Goal: Task Accomplishment & Management: Use online tool/utility

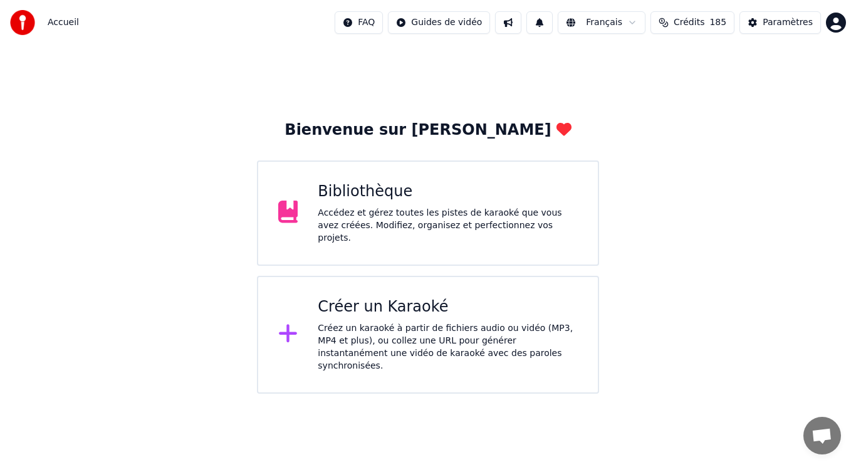
click at [446, 327] on div "Créez un karaoké à partir de fichiers audio ou vidéo (MP3, MP4 et plus), ou col…" at bounding box center [448, 347] width 260 height 50
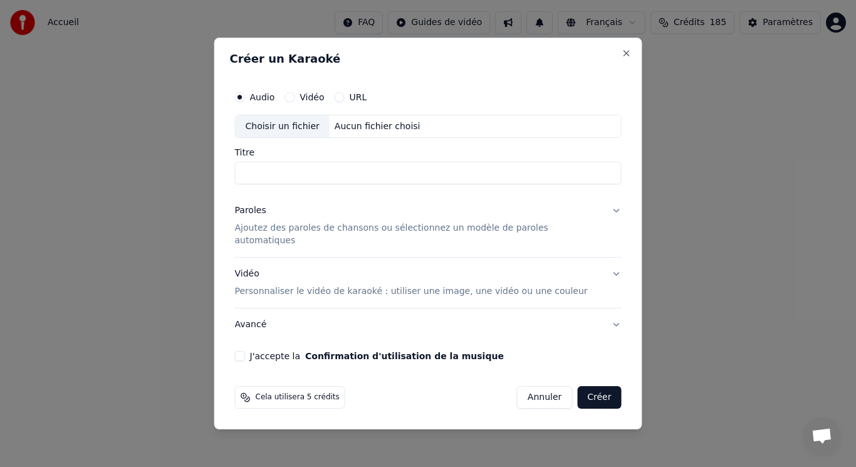
click at [293, 133] on div "Choisir un fichier" at bounding box center [283, 126] width 94 height 23
drag, startPoint x: 352, startPoint y: 180, endPoint x: 316, endPoint y: 186, distance: 36.8
click at [316, 185] on input "**********" at bounding box center [428, 173] width 387 height 23
type input "**********"
click at [292, 235] on p "Ajoutez des paroles de chansons ou sélectionnez un modèle de paroles automatiqu…" at bounding box center [418, 235] width 367 height 25
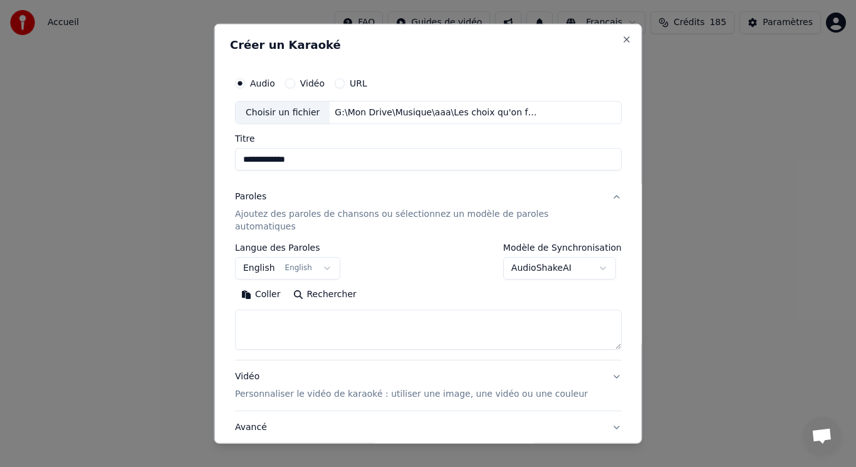
click at [290, 257] on button "English English" at bounding box center [287, 268] width 105 height 23
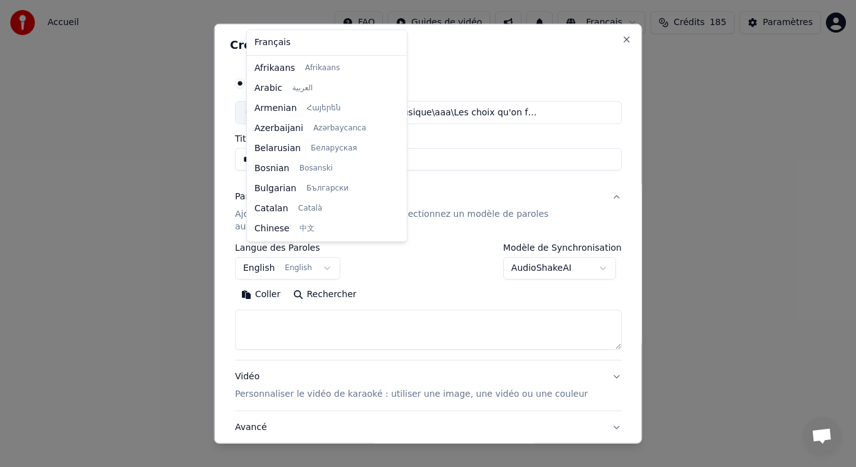
scroll to position [100, 0]
select select "**"
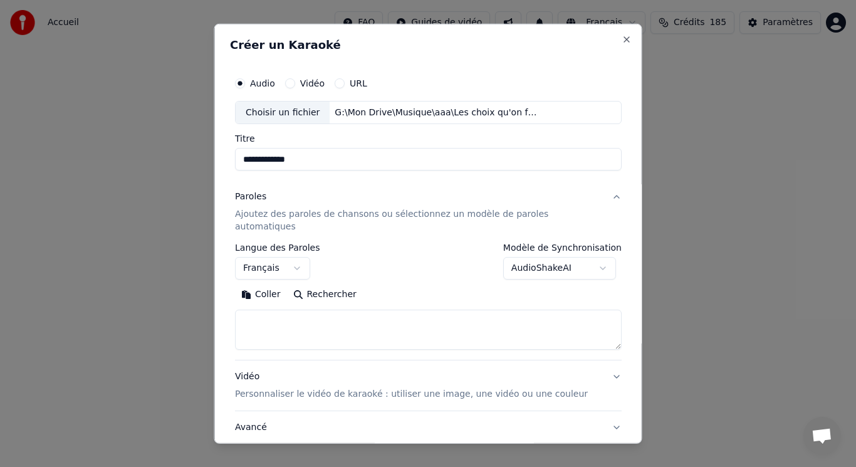
click at [285, 285] on button "Coller" at bounding box center [261, 295] width 52 height 20
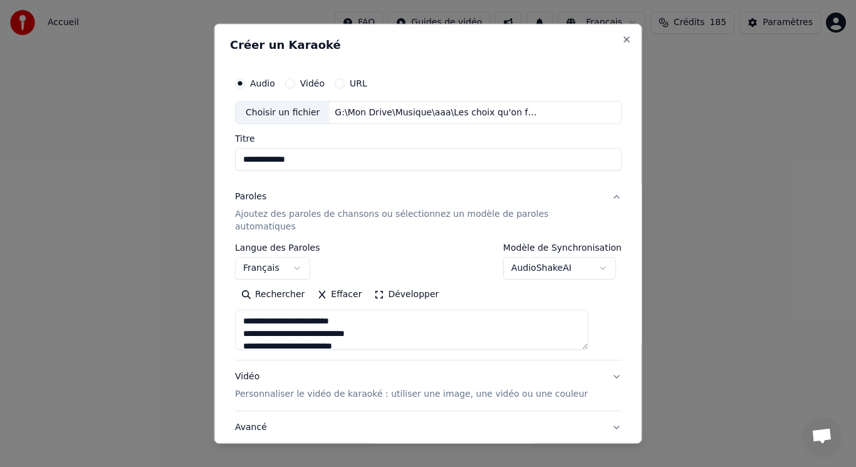
click at [406, 285] on button "Développer" at bounding box center [406, 295] width 77 height 20
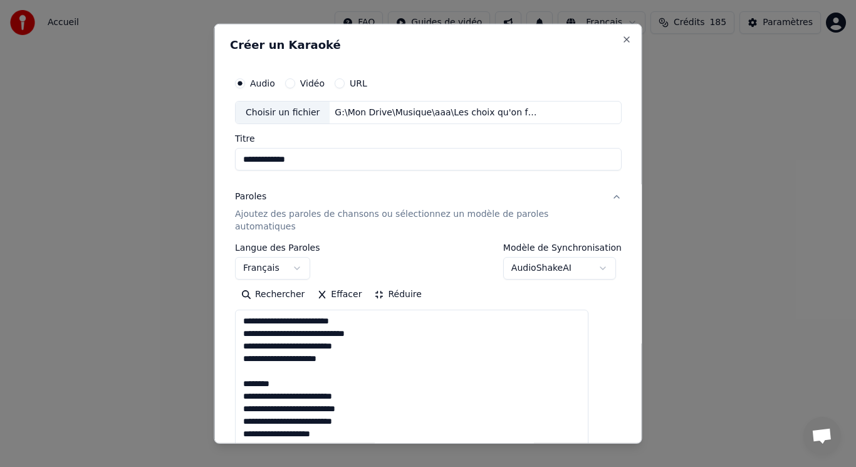
drag, startPoint x: 255, startPoint y: 357, endPoint x: 299, endPoint y: 367, distance: 45.0
drag, startPoint x: 256, startPoint y: 407, endPoint x: 307, endPoint y: 425, distance: 53.7
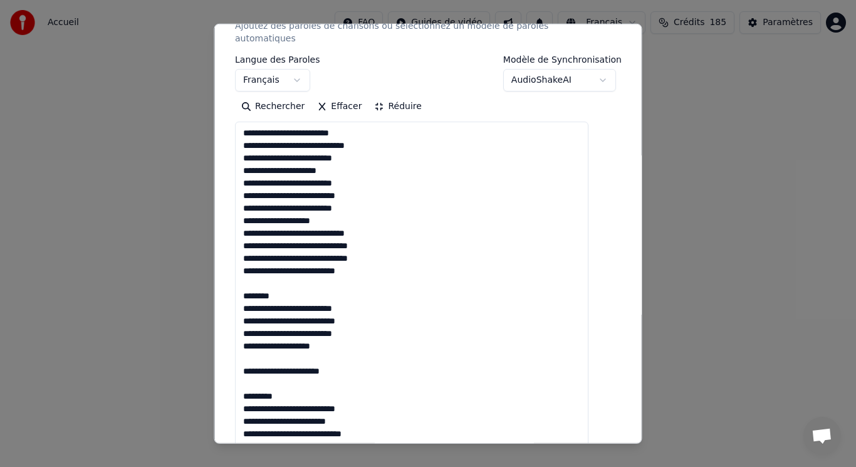
drag, startPoint x: 256, startPoint y: 268, endPoint x: 302, endPoint y: 284, distance: 48.6
click at [302, 285] on textarea "**********" at bounding box center [412, 352] width 354 height 461
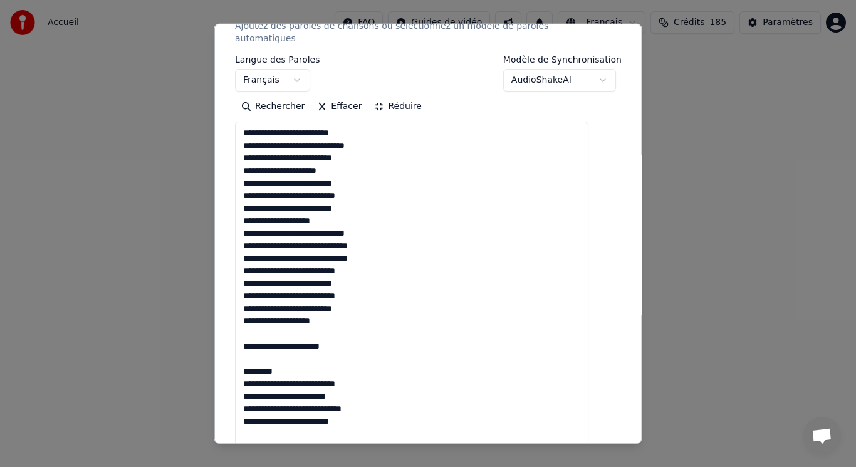
drag, startPoint x: 254, startPoint y: 319, endPoint x: 315, endPoint y: 359, distance: 72.8
click at [315, 359] on textarea "**********" at bounding box center [412, 352] width 354 height 461
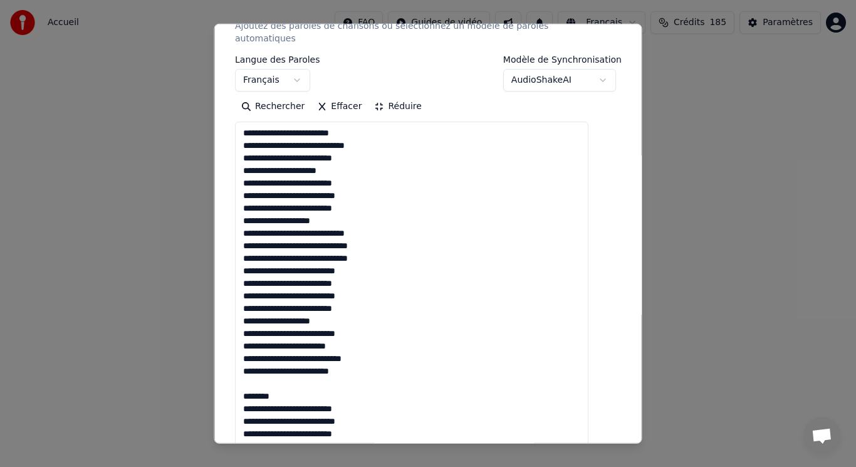
drag, startPoint x: 252, startPoint y: 372, endPoint x: 305, endPoint y: 384, distance: 54.0
click at [303, 385] on textarea "**********" at bounding box center [412, 352] width 354 height 461
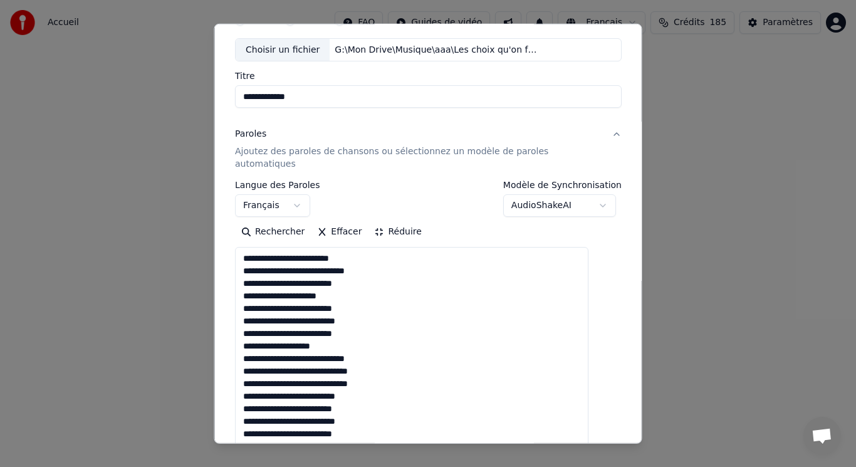
scroll to position [0, 0]
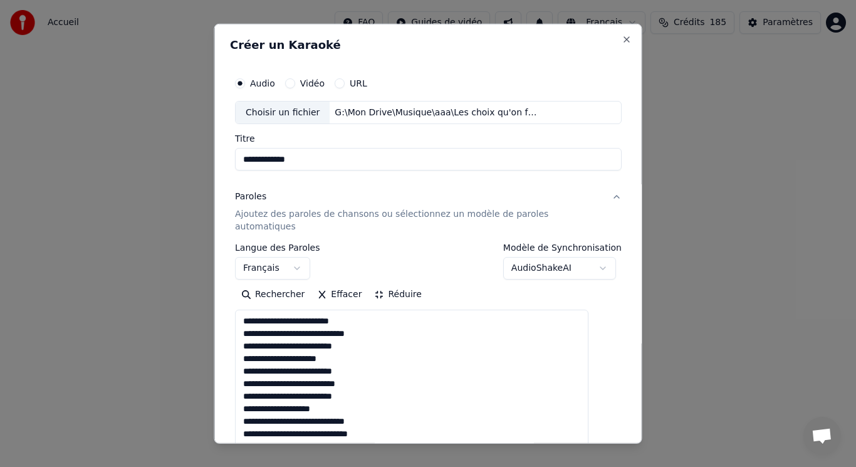
type textarea "**********"
click at [404, 285] on button "Réduire" at bounding box center [398, 295] width 60 height 20
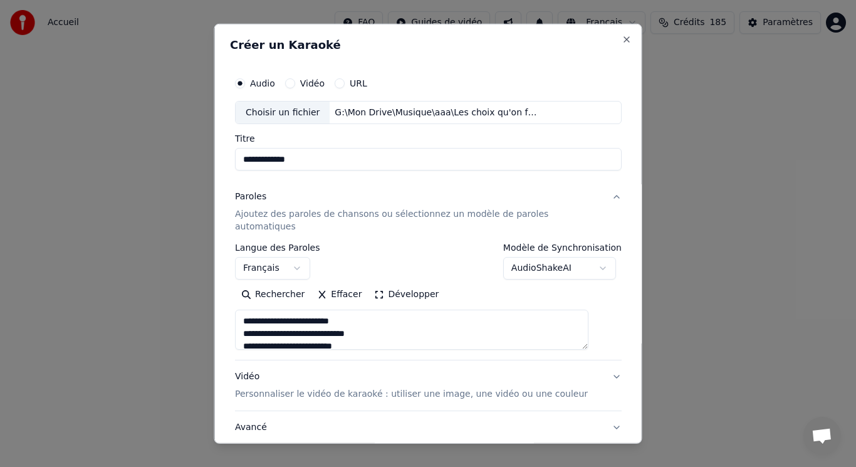
click at [335, 388] on p "Personnaliser le vidéo de karaoké : utiliser une image, une vidéo ou une couleur" at bounding box center [411, 394] width 353 height 13
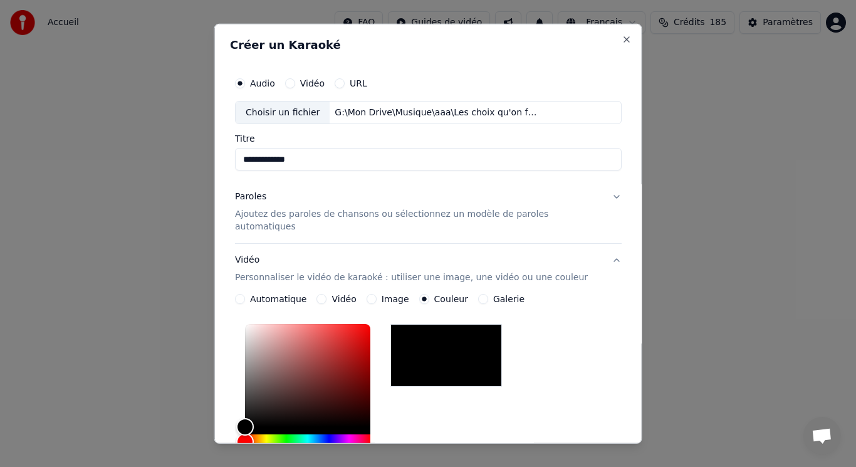
click at [287, 271] on p "Personnaliser le vidéo de karaoké : utiliser une image, une vidéo ou une couleur" at bounding box center [411, 277] width 353 height 13
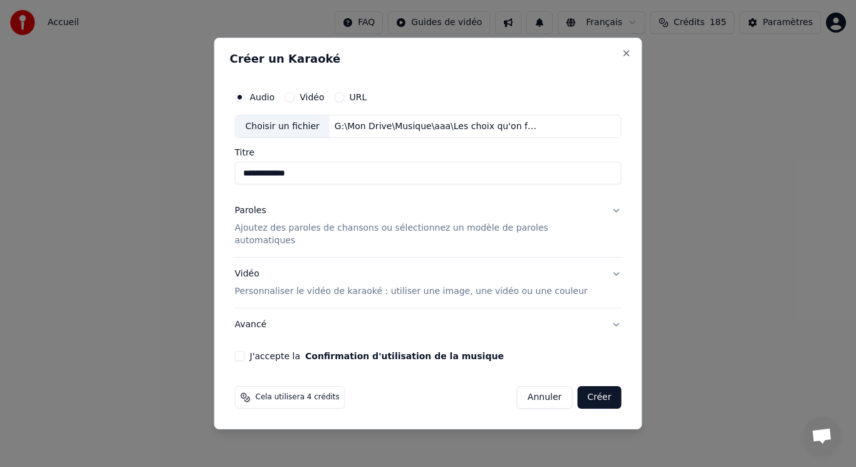
click at [309, 291] on p "Personnaliser le vidéo de karaoké : utiliser une image, une vidéo ou une couleur" at bounding box center [411, 291] width 353 height 13
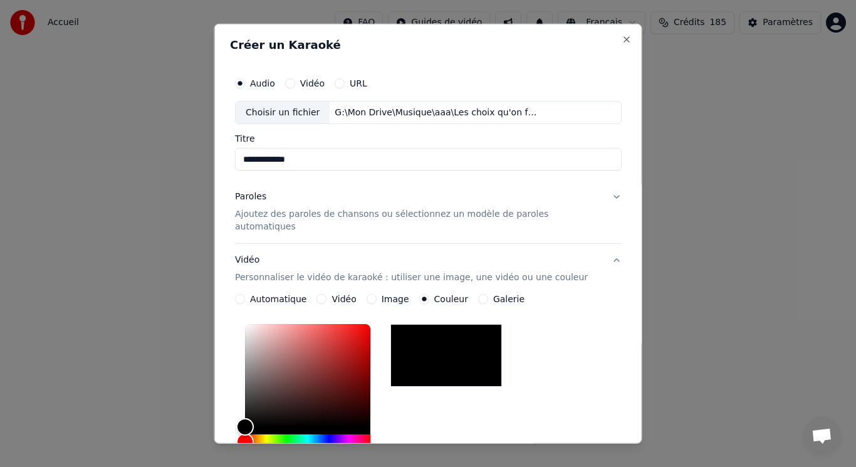
click at [325, 221] on p "Ajoutez des paroles de chansons ou sélectionnez un modèle de paroles automatiqu…" at bounding box center [418, 220] width 367 height 25
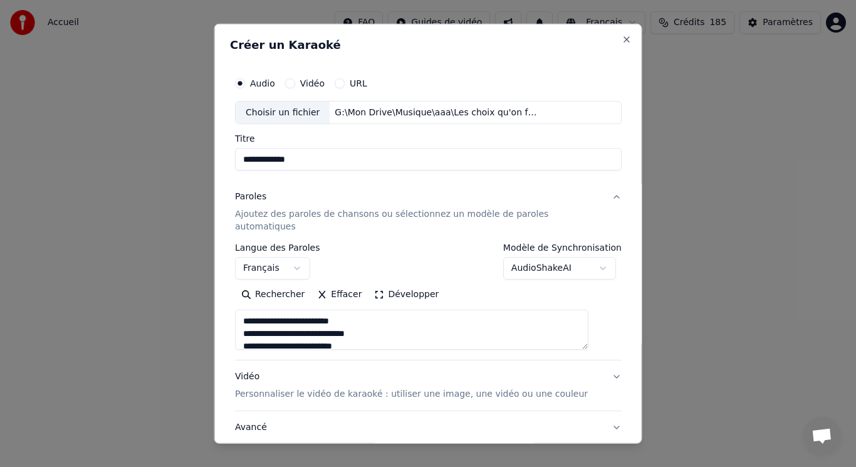
click at [304, 388] on p "Personnaliser le vidéo de karaoké : utiliser une image, une vidéo ou une couleur" at bounding box center [411, 394] width 353 height 13
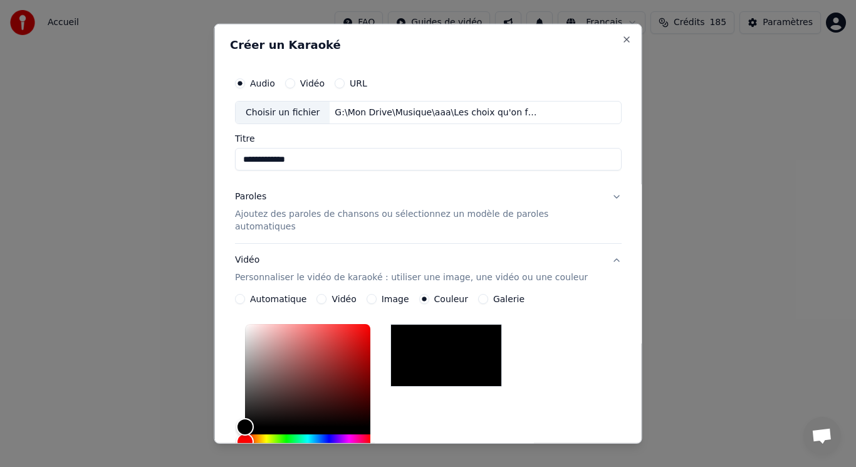
click at [382, 294] on div "Image" at bounding box center [387, 299] width 43 height 10
click at [374, 294] on button "Image" at bounding box center [371, 299] width 10 height 10
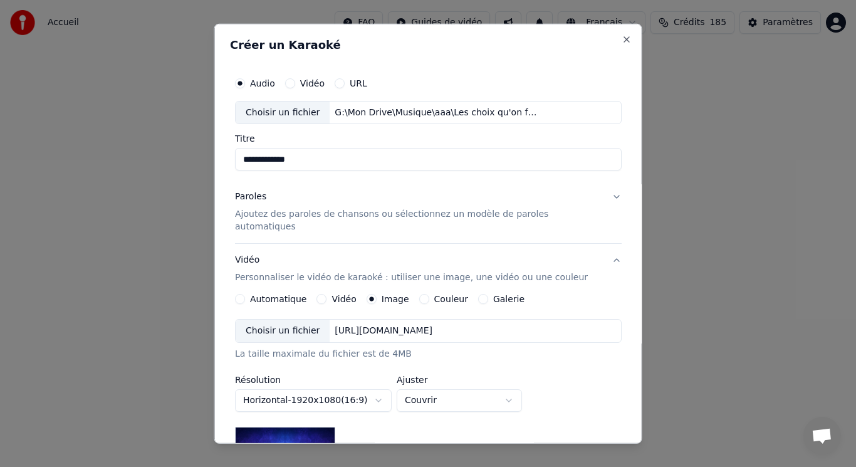
click at [287, 320] on div "Choisir un fichier" at bounding box center [283, 331] width 94 height 23
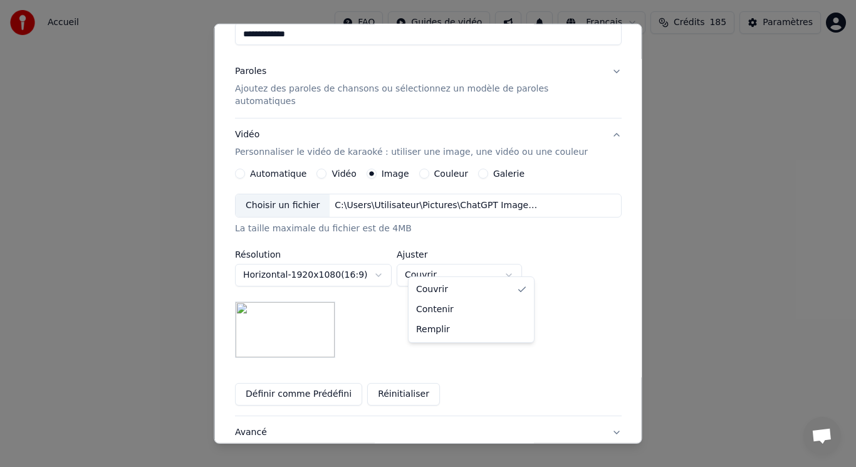
click at [458, 260] on body "**********" at bounding box center [428, 197] width 856 height 394
select select "****"
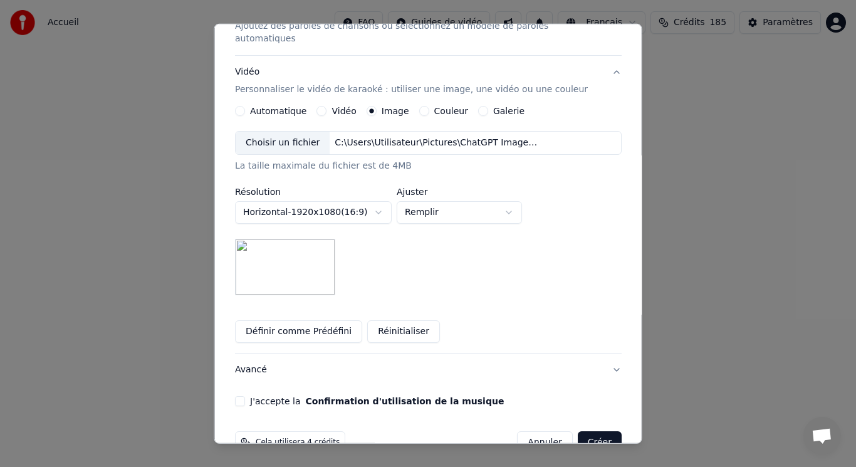
scroll to position [206, 0]
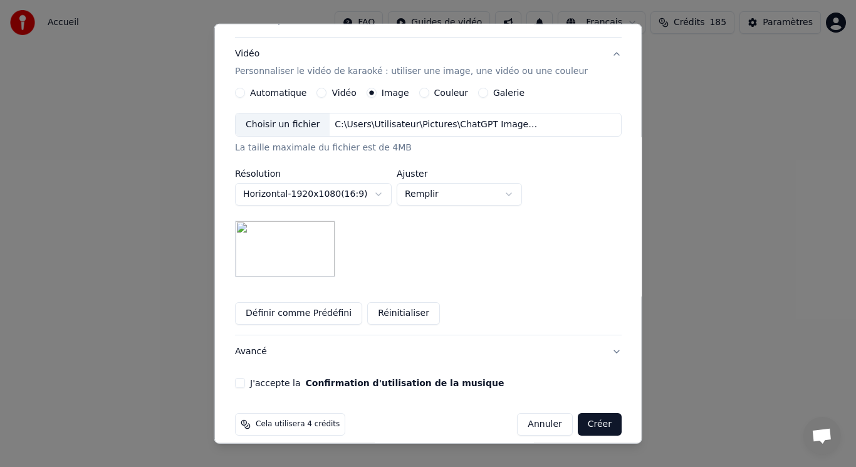
click at [245, 378] on button "J'accepte la Confirmation d'utilisation de la musique" at bounding box center [240, 383] width 10 height 10
click at [577, 413] on button "Créer" at bounding box center [599, 424] width 44 height 23
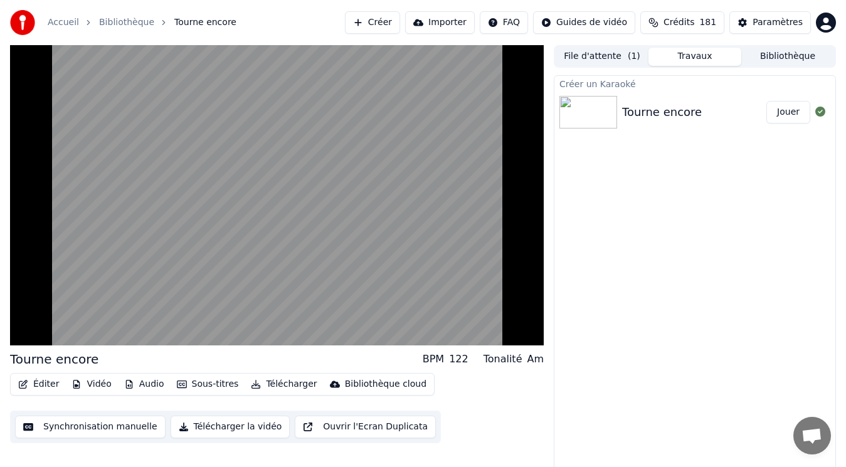
click at [98, 387] on button "Vidéo" at bounding box center [91, 384] width 50 height 18
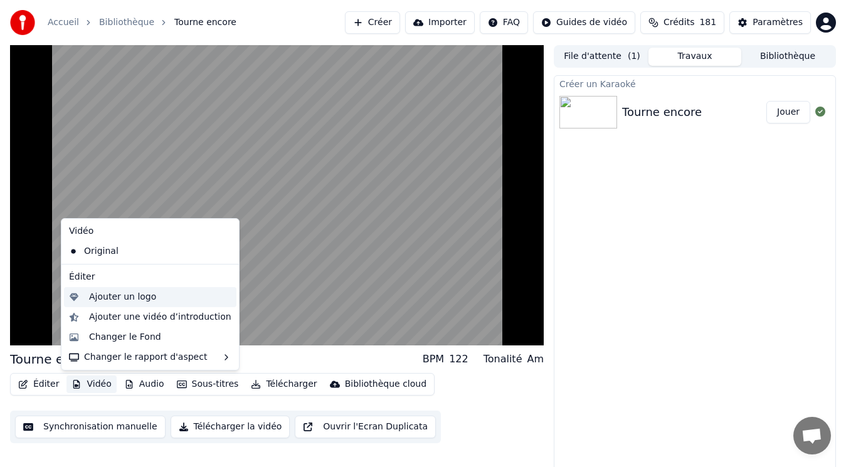
click at [127, 302] on div "Ajouter un logo" at bounding box center [122, 297] width 67 height 13
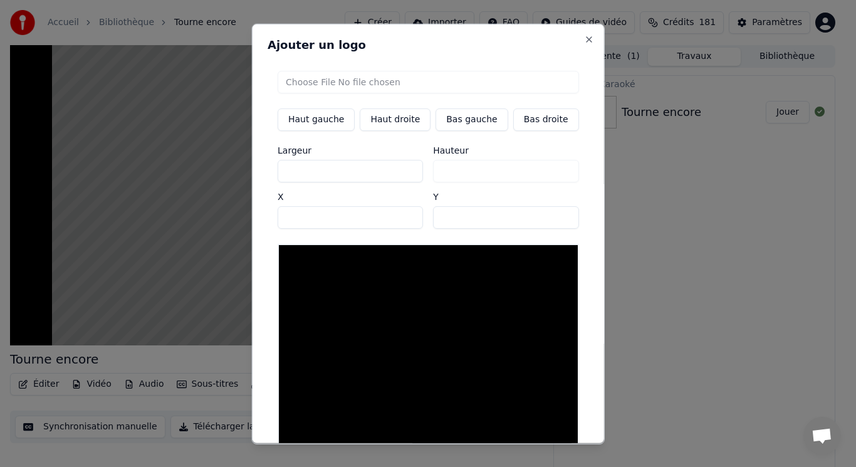
click at [339, 82] on input "file" at bounding box center [429, 81] width 302 height 23
type input "**********"
type input "***"
click at [448, 122] on button "Bas gauche" at bounding box center [472, 119] width 72 height 23
type input "***"
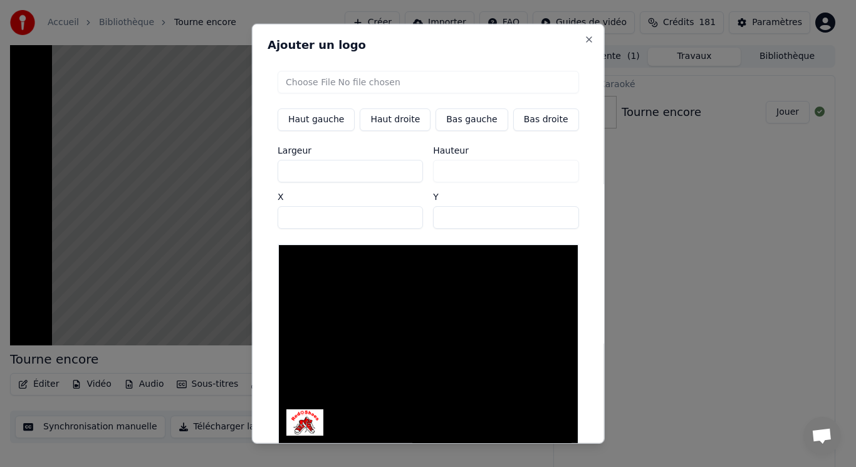
scroll to position [53, 0]
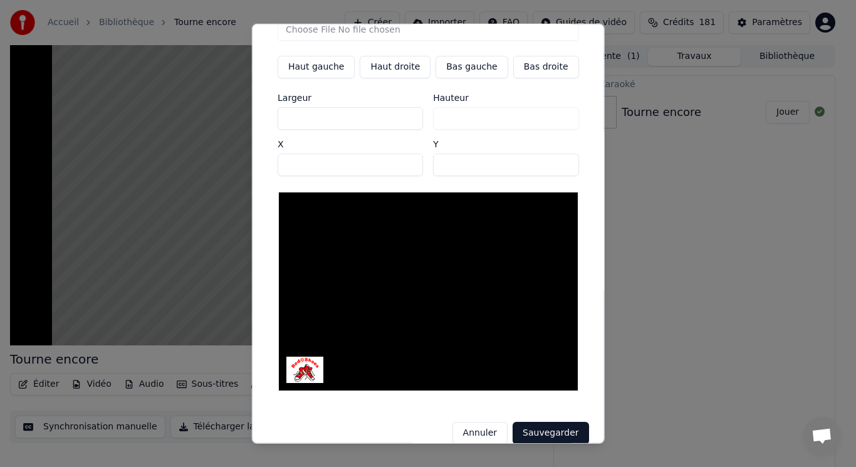
click at [535, 422] on button "Sauvegarder" at bounding box center [551, 433] width 76 height 23
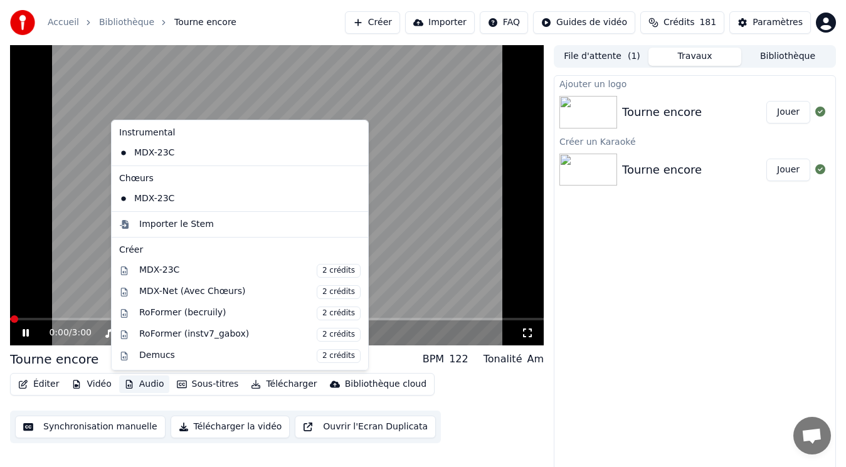
click at [142, 387] on button "Audio" at bounding box center [144, 384] width 50 height 18
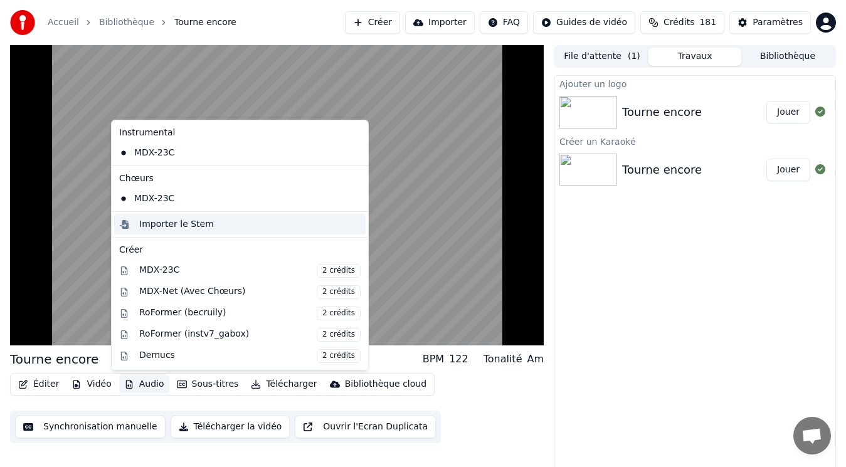
click at [155, 225] on div "Importer le Stem" at bounding box center [176, 224] width 75 height 13
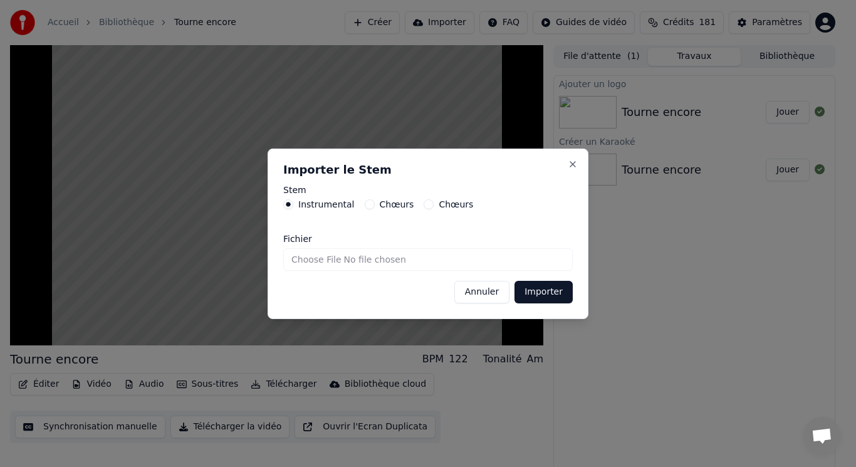
click at [313, 261] on input "Fichier" at bounding box center [428, 259] width 290 height 23
type input "**********"
click at [528, 289] on button "Importer" at bounding box center [544, 292] width 58 height 23
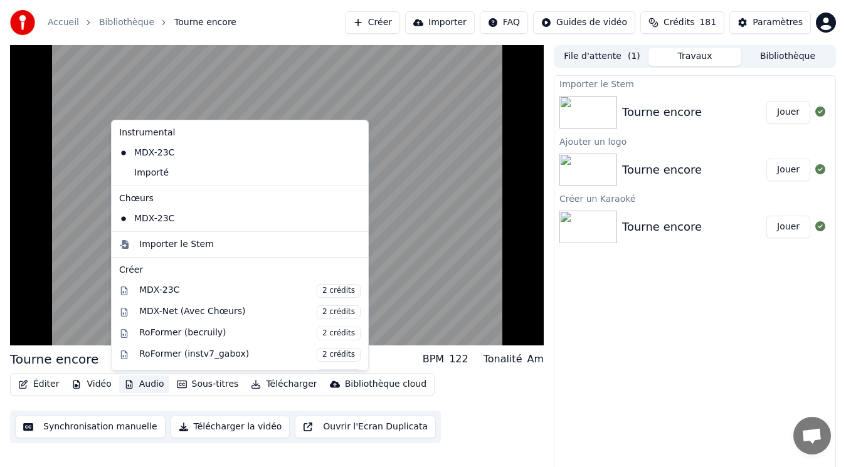
click at [137, 386] on button "Audio" at bounding box center [144, 384] width 50 height 18
click at [188, 244] on div "Importer le Stem" at bounding box center [176, 244] width 75 height 13
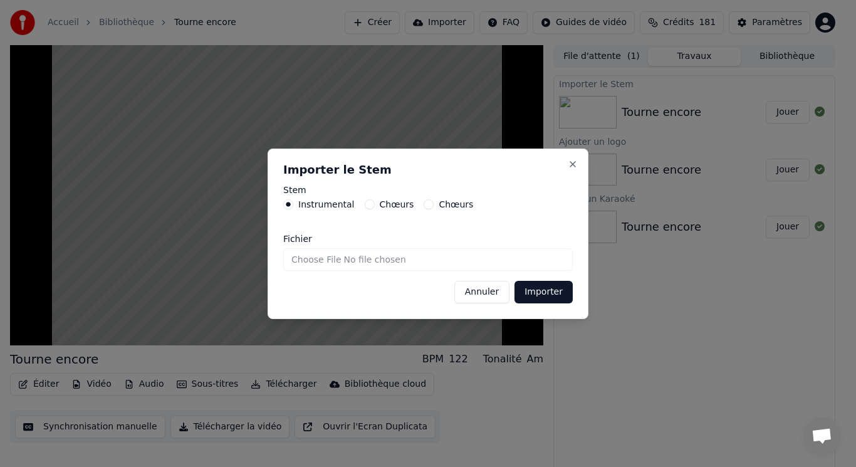
click at [372, 206] on div "Chœurs" at bounding box center [390, 204] width 50 height 10
click at [365, 205] on button "Chœurs" at bounding box center [370, 204] width 10 height 10
click at [335, 260] on input "Fichier" at bounding box center [428, 259] width 290 height 23
type input "**********"
click at [557, 295] on button "Importer" at bounding box center [544, 292] width 58 height 23
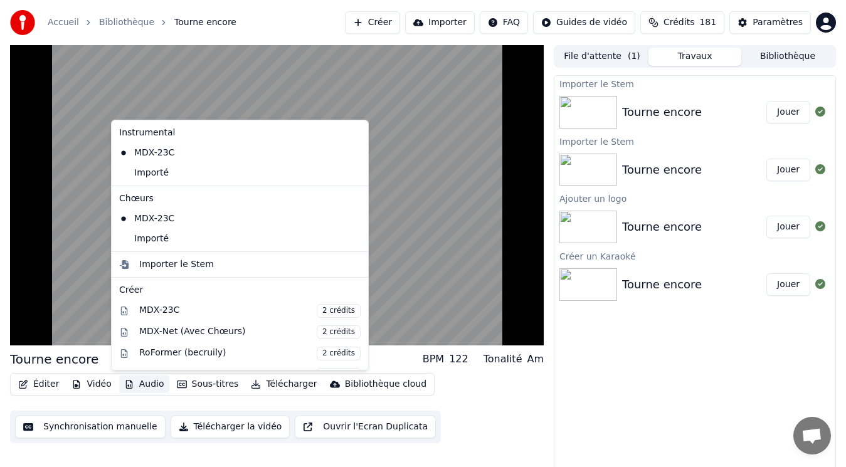
click at [137, 382] on button "Audio" at bounding box center [144, 384] width 50 height 18
click at [169, 246] on div "Importé" at bounding box center [230, 239] width 233 height 20
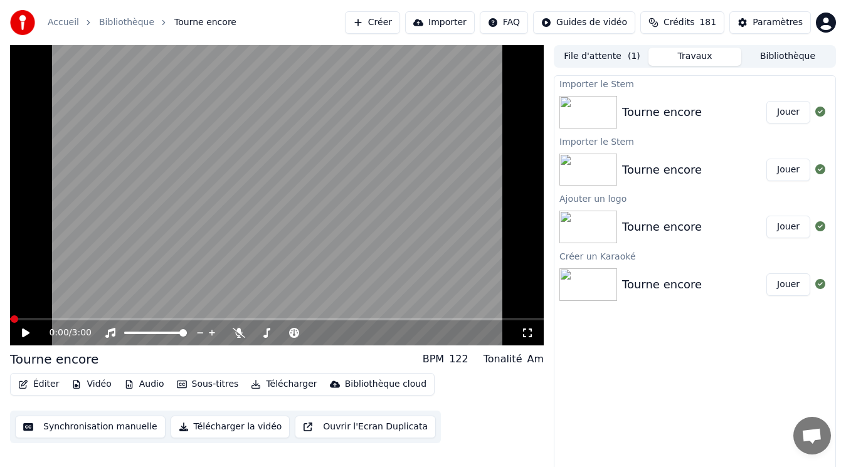
click at [146, 384] on button "Audio" at bounding box center [144, 384] width 50 height 18
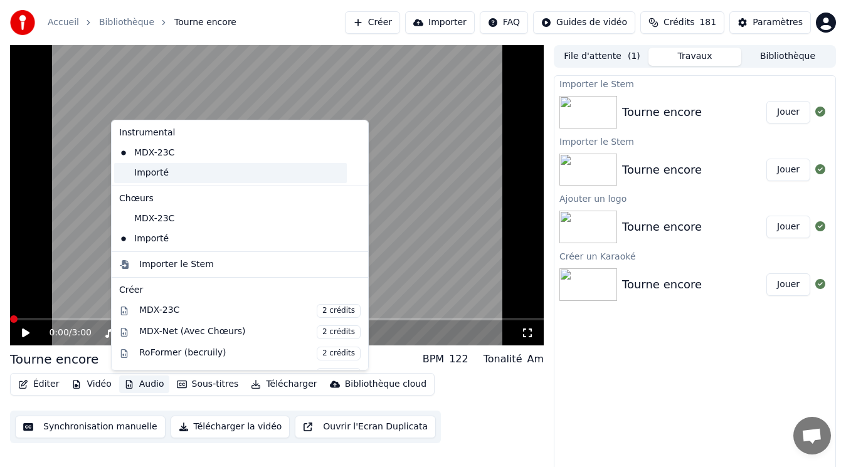
click at [168, 179] on div "Importé" at bounding box center [230, 173] width 233 height 20
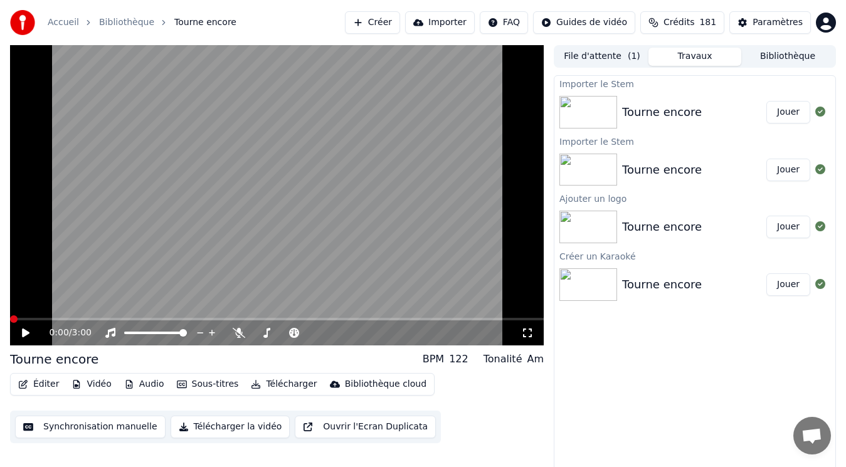
click at [41, 384] on button "Éditer" at bounding box center [38, 384] width 51 height 18
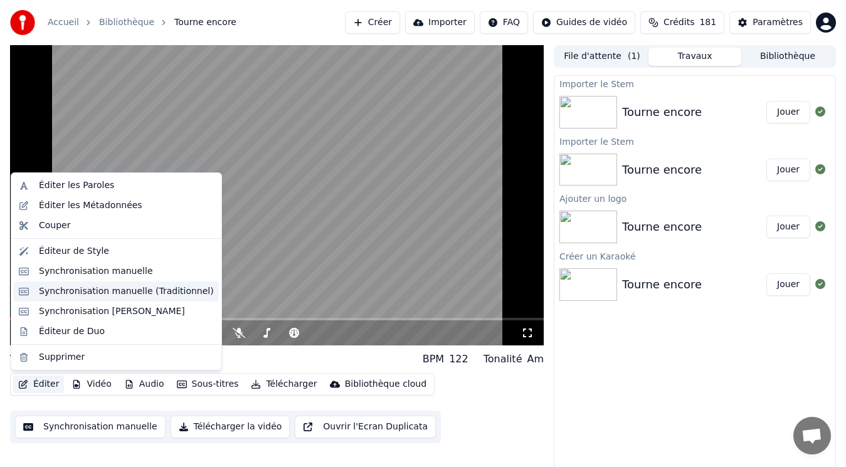
click at [117, 291] on div "Synchronisation manuelle (Traditionnel)" at bounding box center [126, 291] width 175 height 13
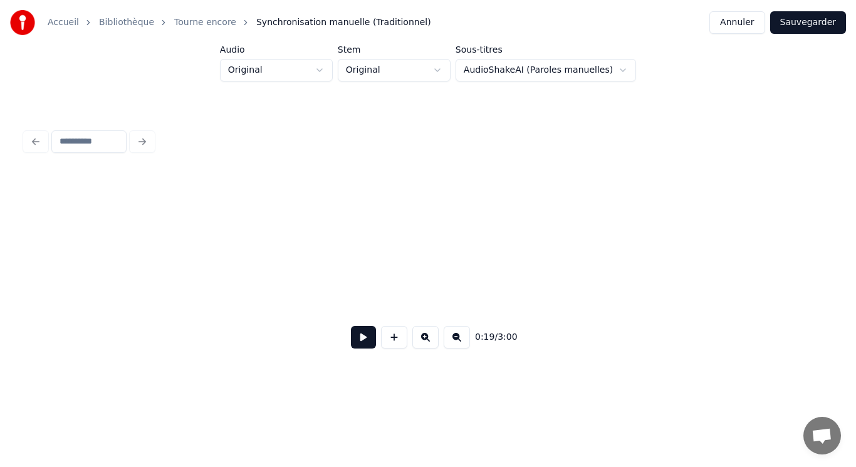
scroll to position [0, 1830]
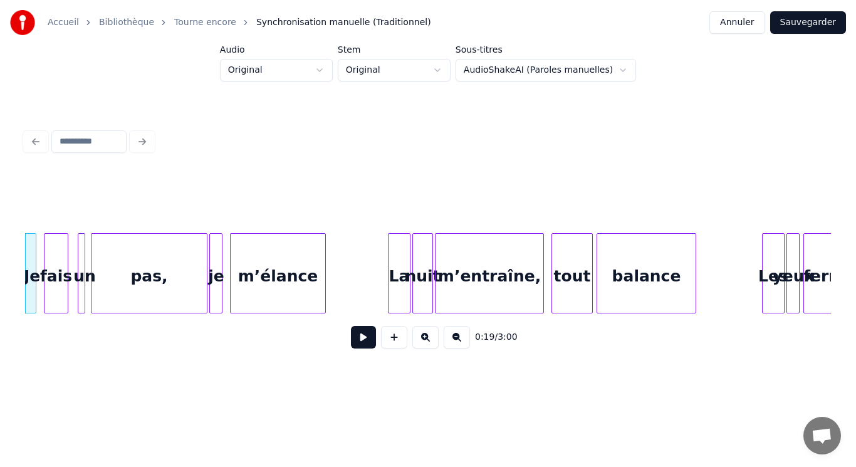
click at [369, 342] on button at bounding box center [363, 337] width 25 height 23
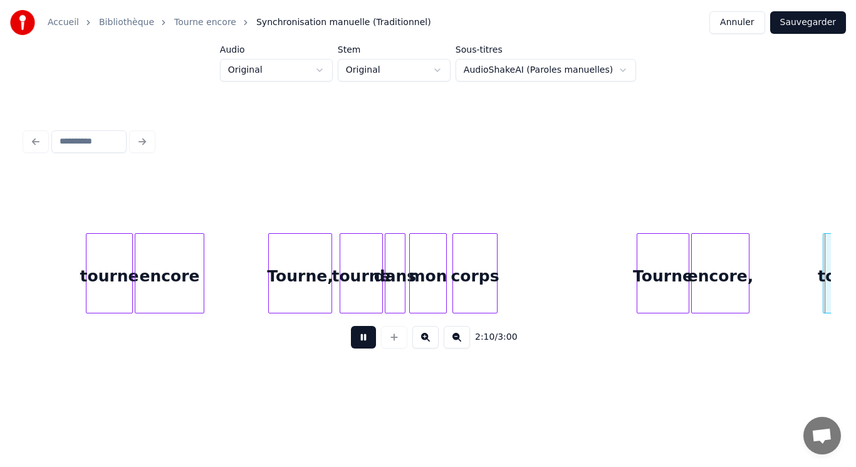
scroll to position [0, 12321]
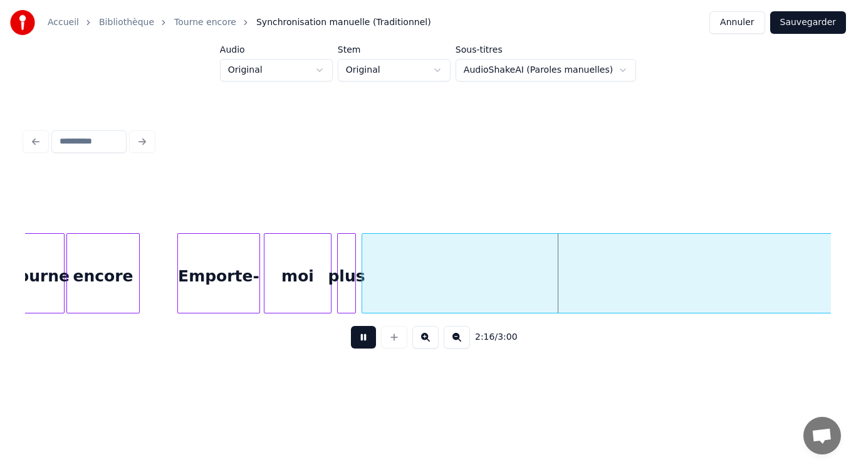
click at [367, 345] on button at bounding box center [363, 337] width 25 height 23
click at [458, 343] on button at bounding box center [457, 337] width 26 height 23
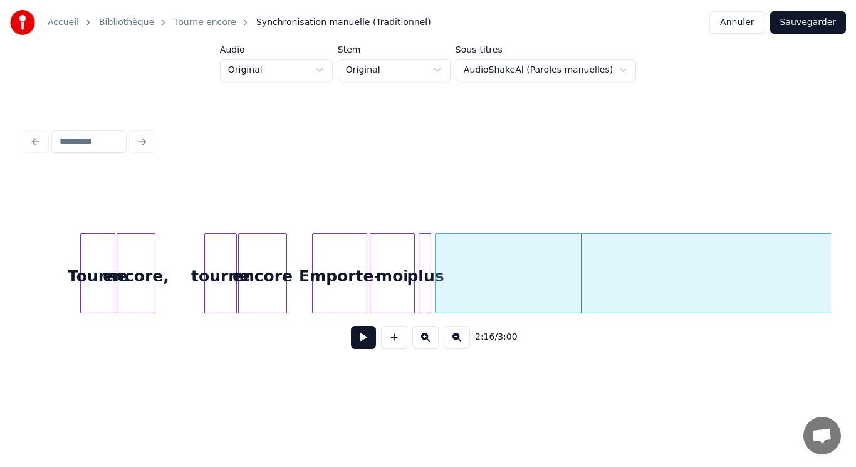
click at [458, 343] on button at bounding box center [457, 337] width 26 height 23
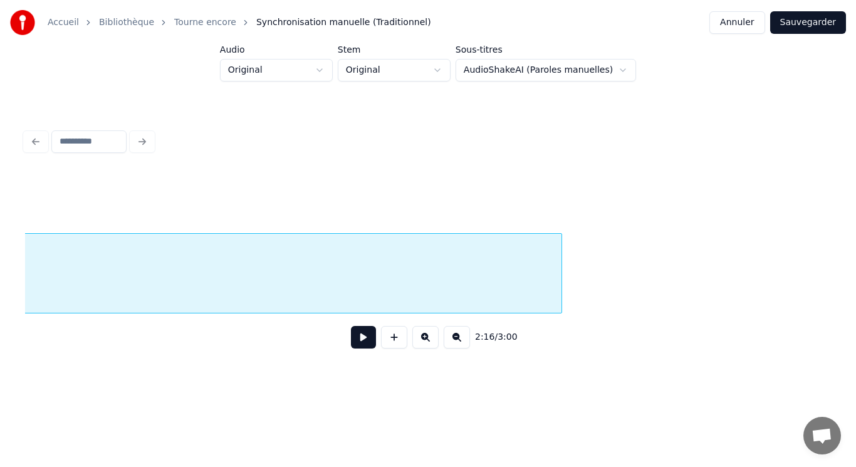
scroll to position [0, 3736]
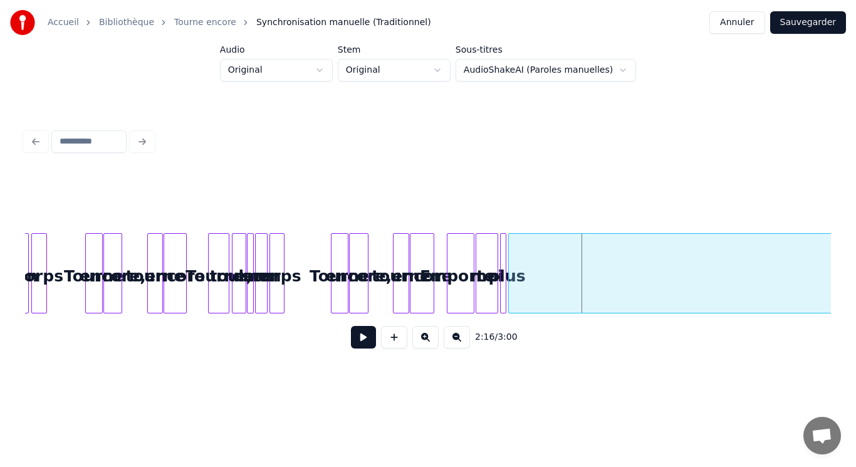
click at [458, 343] on button at bounding box center [457, 337] width 26 height 23
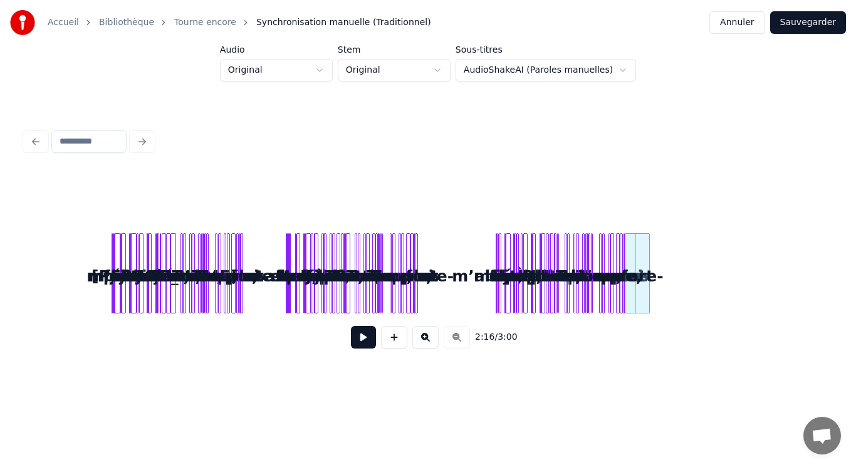
click at [649, 297] on div at bounding box center [648, 273] width 4 height 79
click at [393, 338] on button at bounding box center [394, 337] width 26 height 23
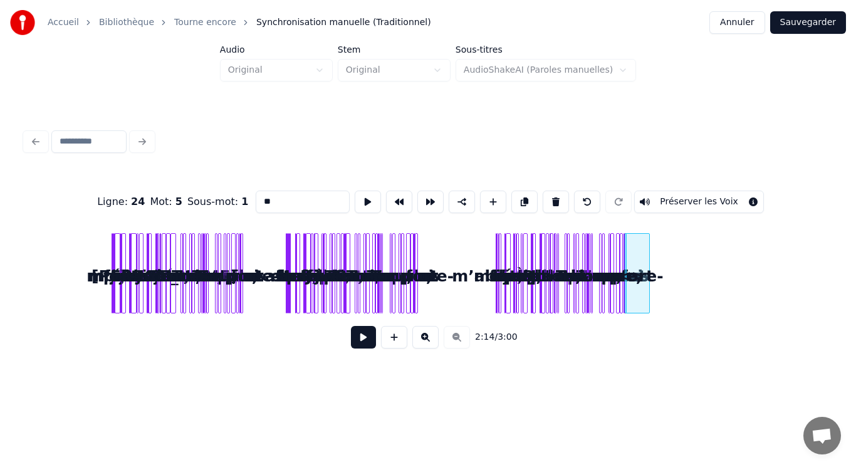
click at [430, 337] on button at bounding box center [425, 337] width 26 height 23
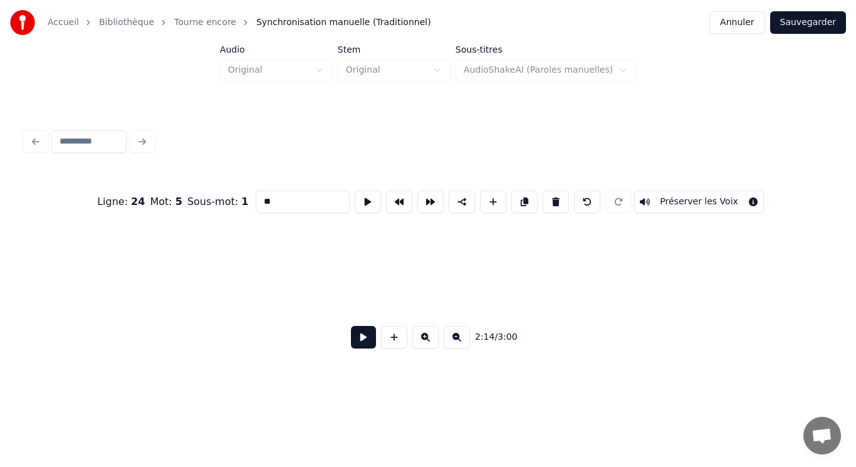
scroll to position [0, 3619]
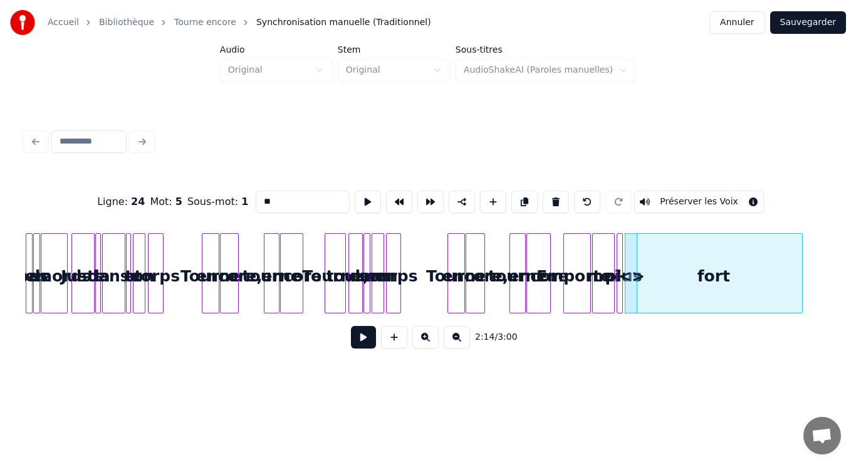
click at [429, 347] on button at bounding box center [425, 337] width 26 height 23
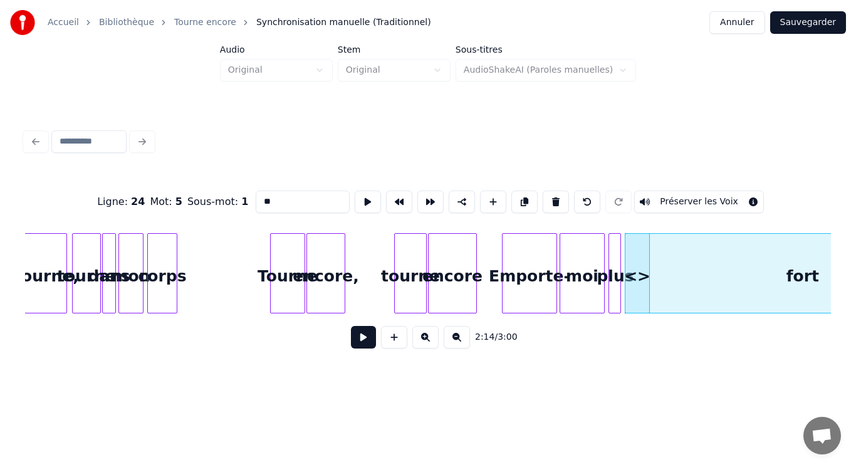
click at [429, 347] on button at bounding box center [425, 337] width 26 height 23
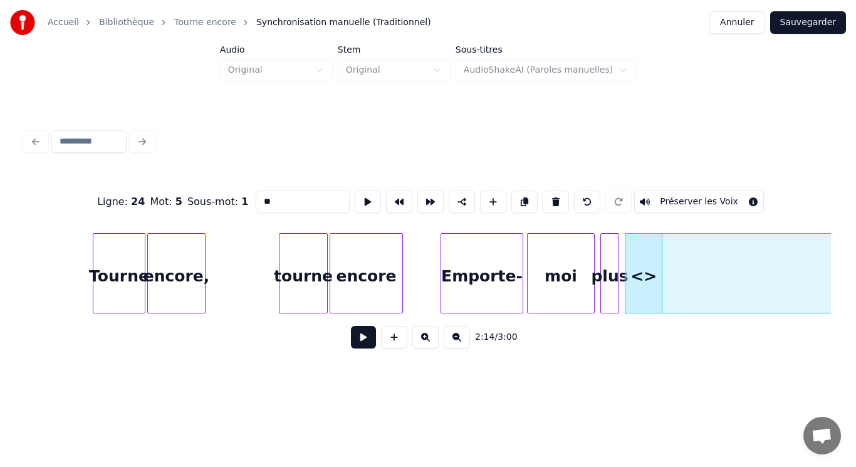
click at [640, 281] on div "<>" at bounding box center [644, 276] width 36 height 85
click at [646, 275] on div "<>" at bounding box center [644, 276] width 36 height 85
click at [548, 197] on button at bounding box center [556, 202] width 26 height 23
type input "****"
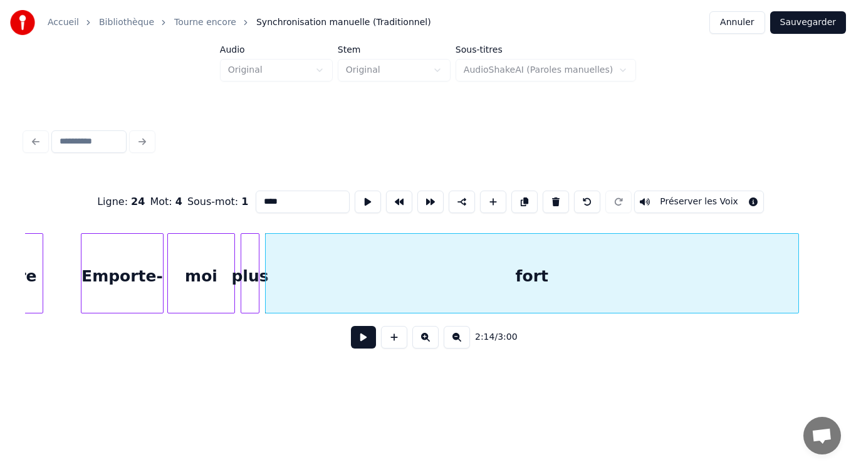
scroll to position [0, 12445]
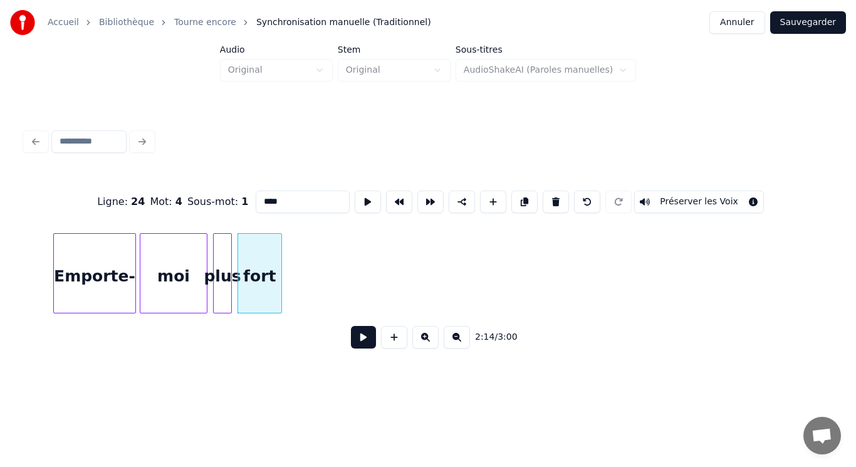
click at [281, 299] on div at bounding box center [280, 273] width 4 height 79
click at [323, 195] on input "****" at bounding box center [303, 202] width 94 height 23
click at [364, 196] on button at bounding box center [368, 202] width 26 height 23
click at [372, 347] on button at bounding box center [363, 337] width 25 height 23
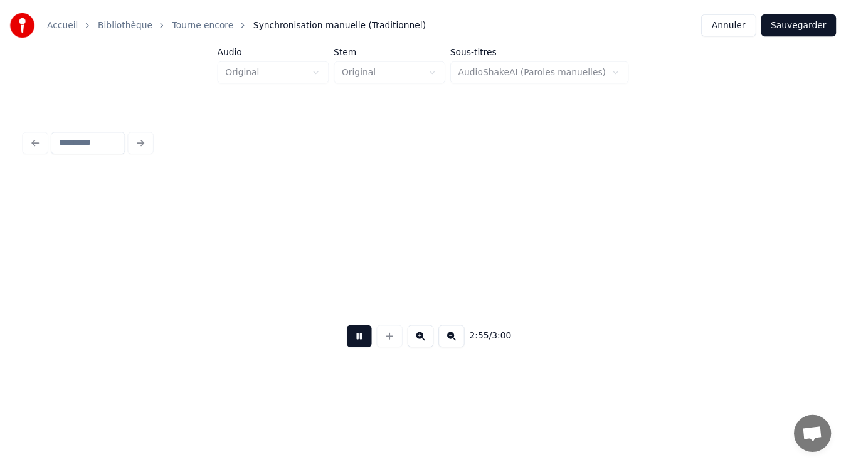
scroll to position [0, 16208]
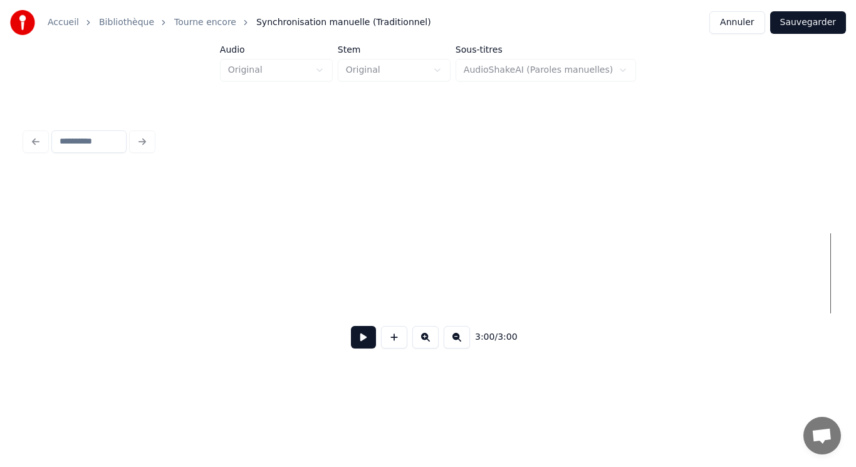
click at [835, 23] on button "Sauvegarder" at bounding box center [808, 22] width 76 height 23
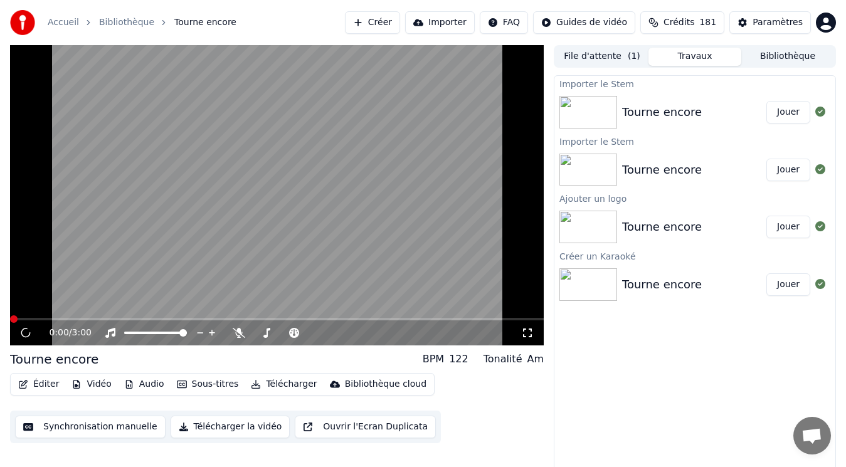
click at [766, 52] on button "Bibliothèque" at bounding box center [787, 57] width 93 height 18
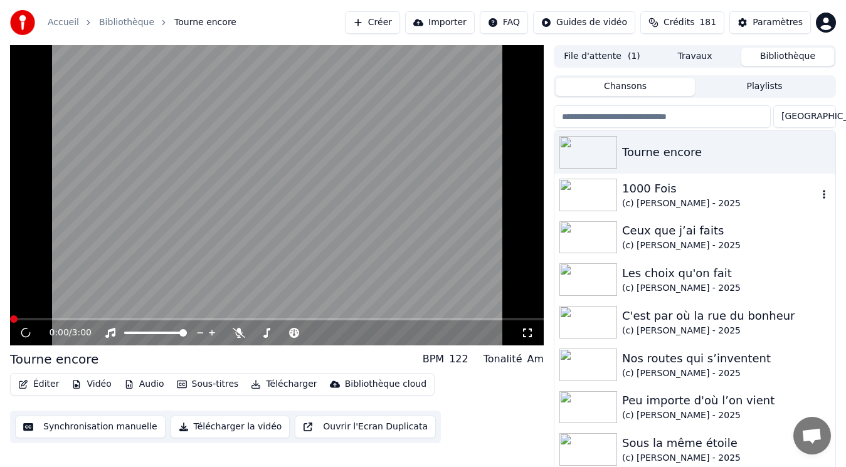
click at [678, 197] on div "(c) [PERSON_NAME] - 2025" at bounding box center [720, 203] width 196 height 13
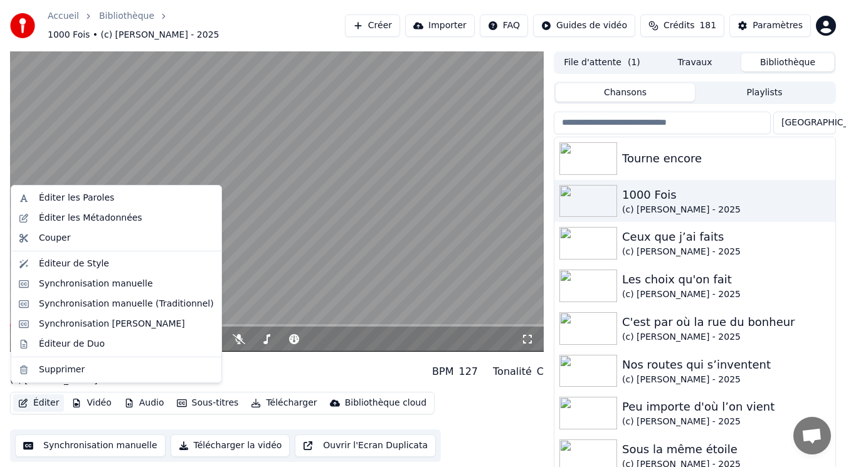
click at [32, 397] on button "Éditer" at bounding box center [38, 403] width 51 height 18
click at [107, 221] on div "Éditer les Métadonnées" at bounding box center [90, 218] width 103 height 13
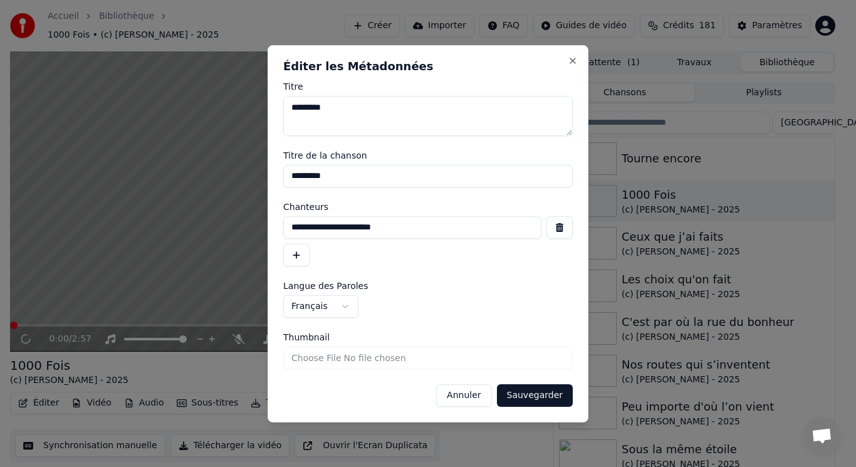
drag, startPoint x: 436, startPoint y: 231, endPoint x: 248, endPoint y: 253, distance: 189.3
click at [248, 253] on body "Accueil Bibliothèque 1000 Fois • (c) [PERSON_NAME] - 2025 Créer Importer FAQ Gu…" at bounding box center [423, 233] width 846 height 467
click at [481, 395] on button "Annuler" at bounding box center [463, 395] width 55 height 23
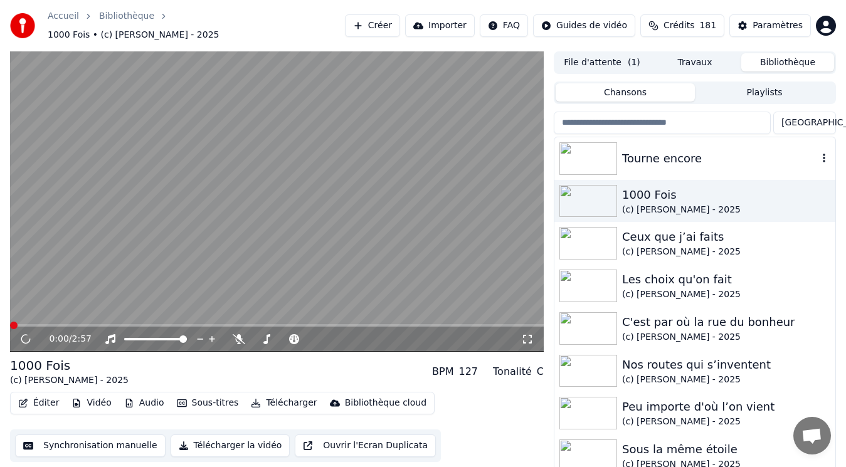
click at [648, 155] on div "Tourne encore" at bounding box center [720, 159] width 196 height 18
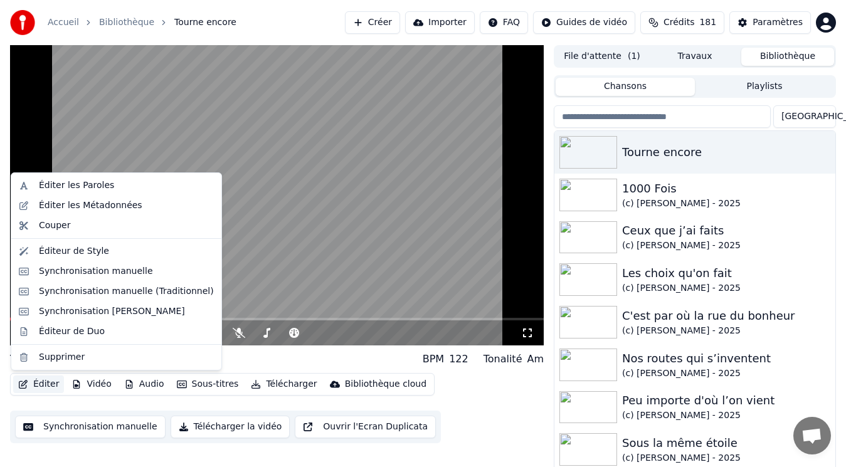
click at [35, 382] on button "Éditer" at bounding box center [38, 384] width 51 height 18
click at [64, 206] on div "Éditer les Métadonnées" at bounding box center [90, 205] width 103 height 13
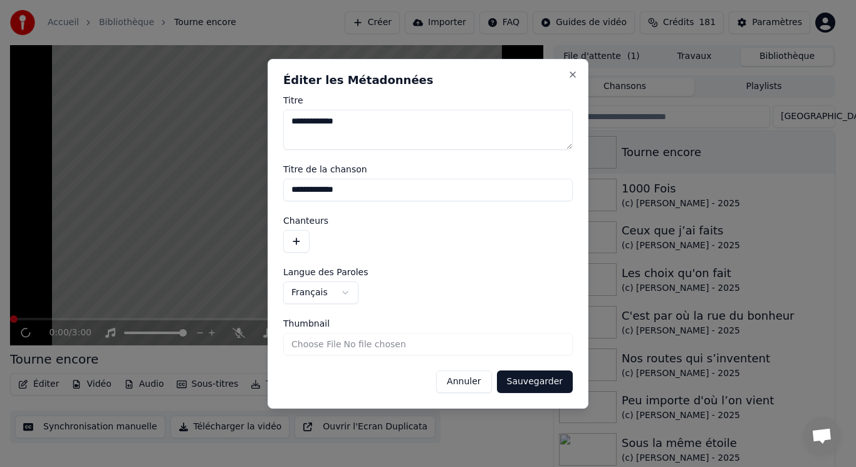
click at [303, 243] on button "button" at bounding box center [296, 241] width 26 height 23
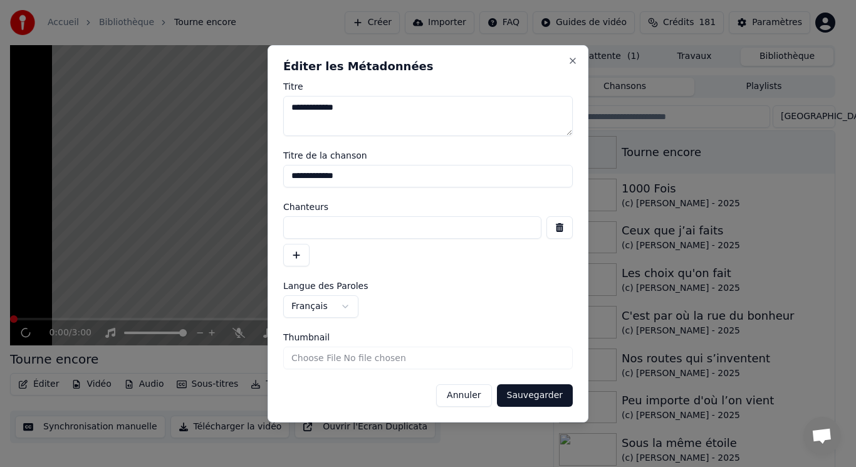
paste input "**********"
type input "**********"
click at [549, 396] on button "Sauvegarder" at bounding box center [535, 395] width 76 height 23
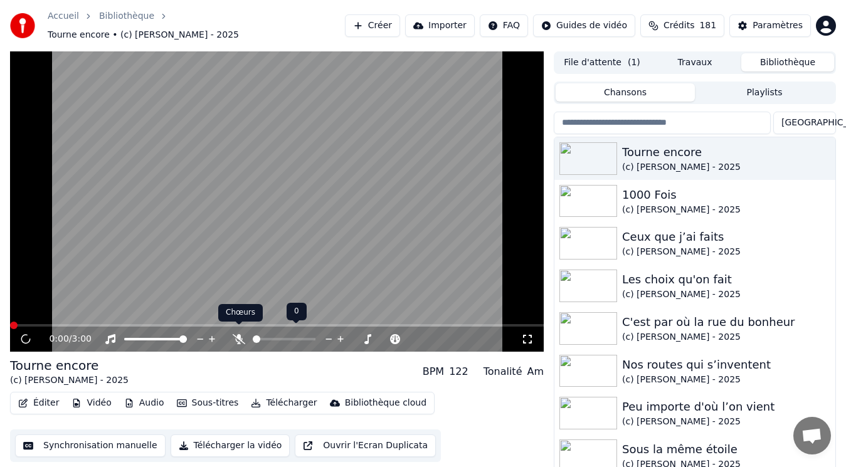
click at [234, 334] on icon at bounding box center [239, 339] width 13 height 10
click at [137, 192] on video at bounding box center [276, 201] width 533 height 300
click at [245, 200] on video at bounding box center [276, 201] width 533 height 300
click at [24, 337] on icon at bounding box center [26, 338] width 10 height 10
click at [624, 187] on div "1000 Fois" at bounding box center [720, 195] width 196 height 18
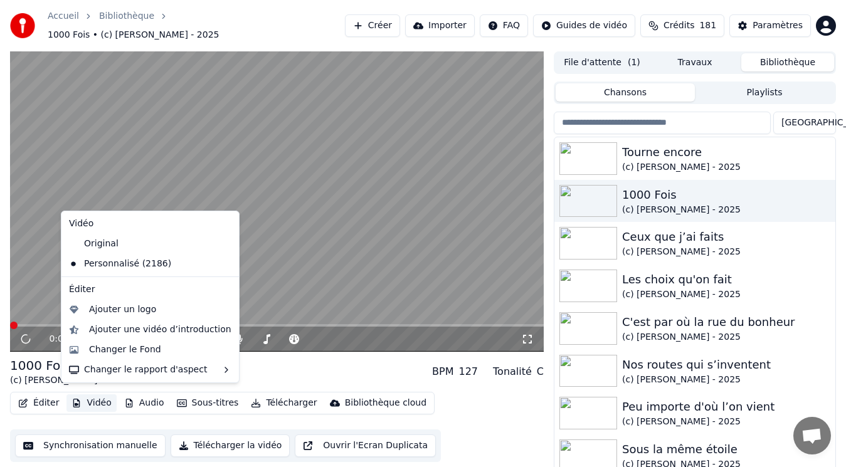
click at [101, 394] on button "Vidéo" at bounding box center [91, 403] width 50 height 18
click at [107, 246] on div "Original" at bounding box center [141, 244] width 154 height 20
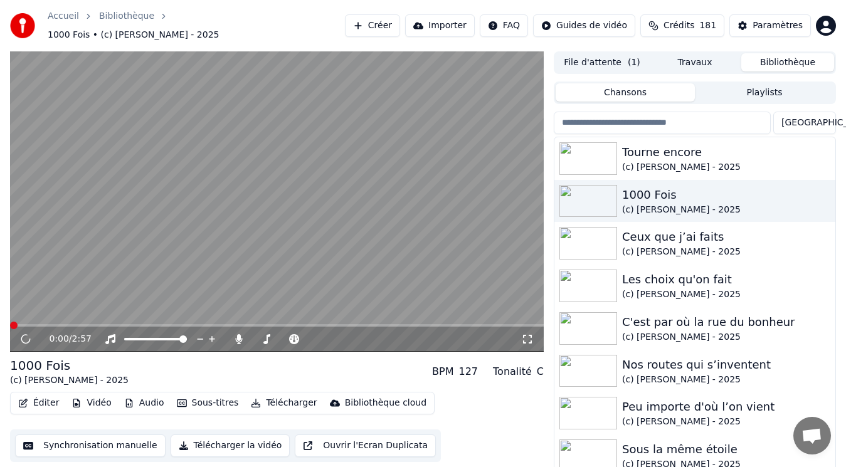
click at [708, 58] on button "Travaux" at bounding box center [694, 62] width 93 height 18
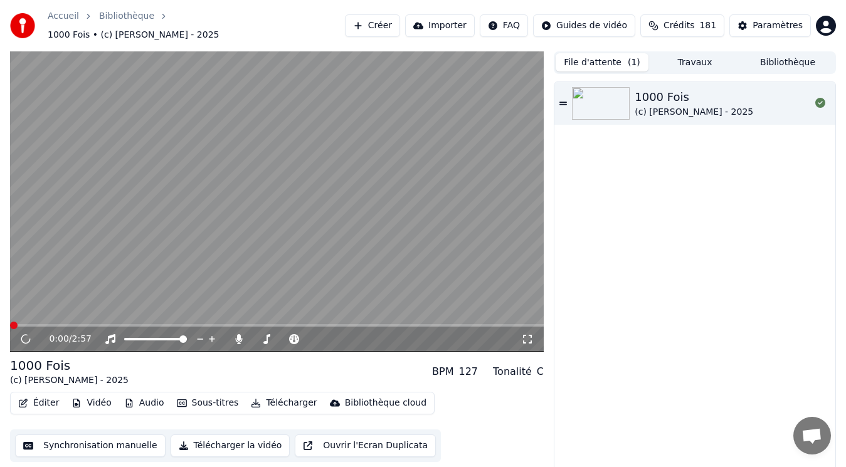
click at [606, 53] on button "File d'attente ( 1 )" at bounding box center [601, 62] width 93 height 18
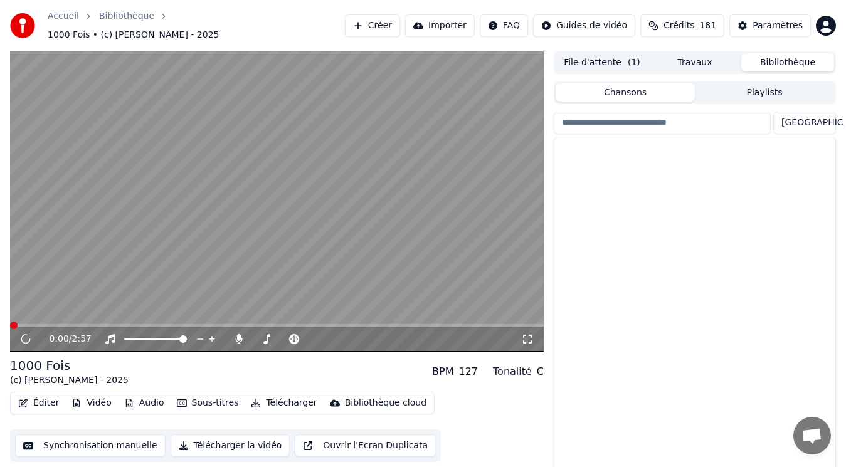
click at [766, 56] on button "Bibliothèque" at bounding box center [787, 62] width 93 height 18
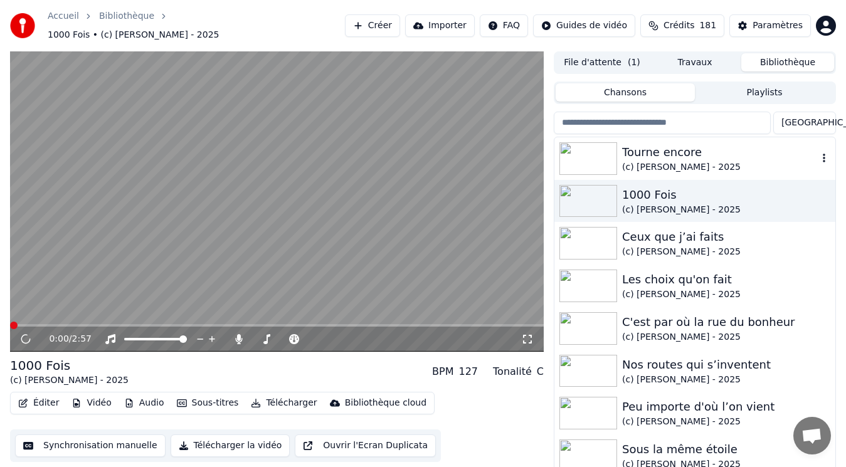
click at [633, 161] on div "(c) [PERSON_NAME] - 2025" at bounding box center [720, 167] width 196 height 13
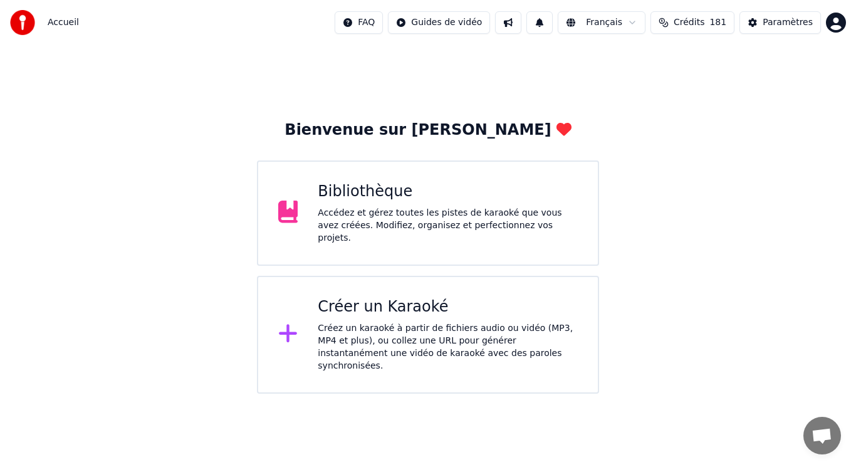
click at [508, 217] on div "Accédez et gérez toutes les pistes de karaoké que vous avez créées. Modifiez, o…" at bounding box center [448, 226] width 260 height 38
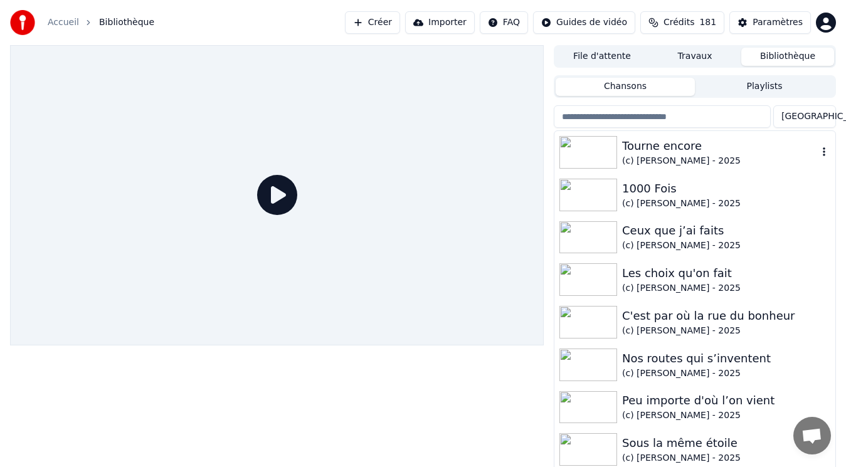
click at [656, 147] on div "Tourne encore" at bounding box center [720, 146] width 196 height 18
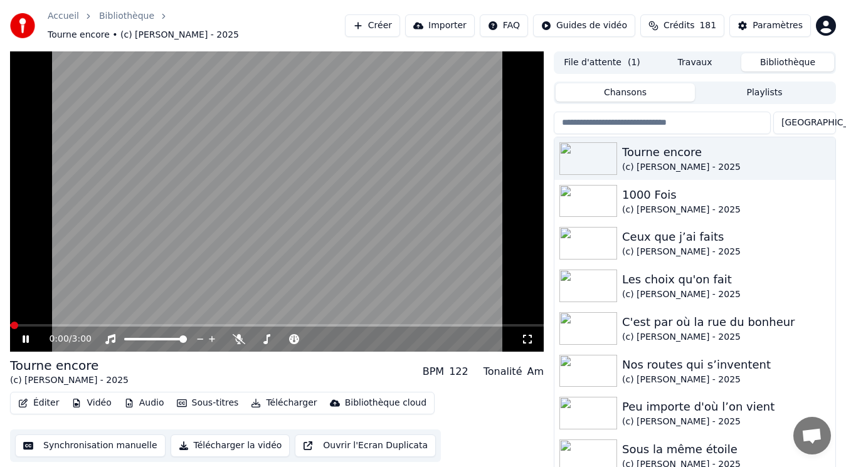
click at [86, 397] on button "Vidéo" at bounding box center [91, 403] width 50 height 18
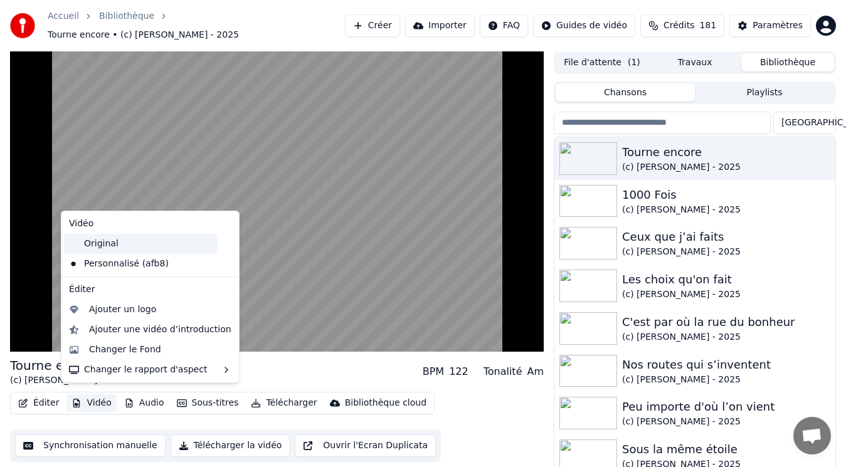
click at [136, 246] on div "Original" at bounding box center [141, 244] width 154 height 20
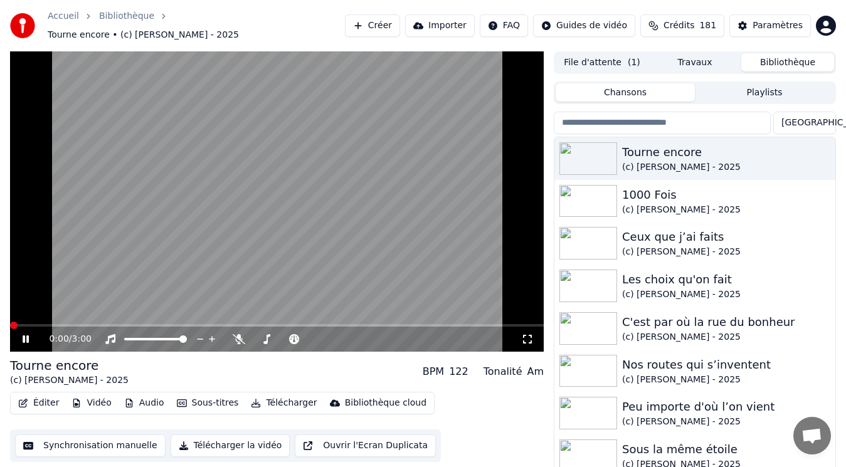
click at [92, 396] on button "Vidéo" at bounding box center [91, 403] width 50 height 18
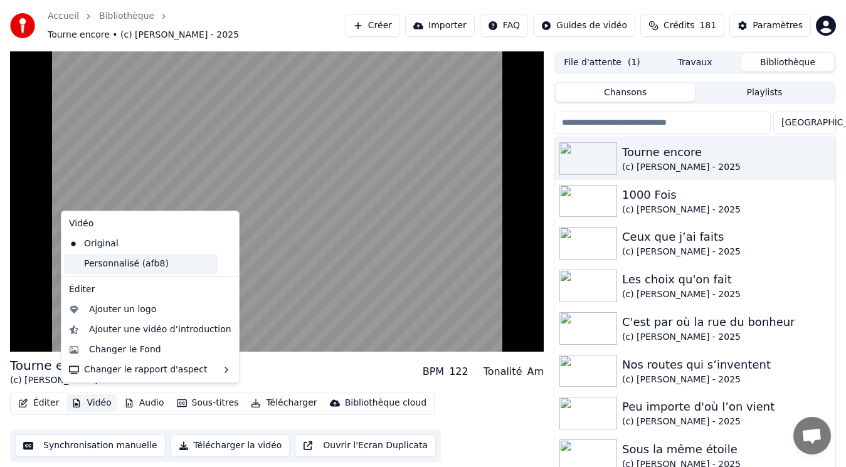
click at [115, 267] on div "Personnalisé (afb8)" at bounding box center [141, 264] width 154 height 20
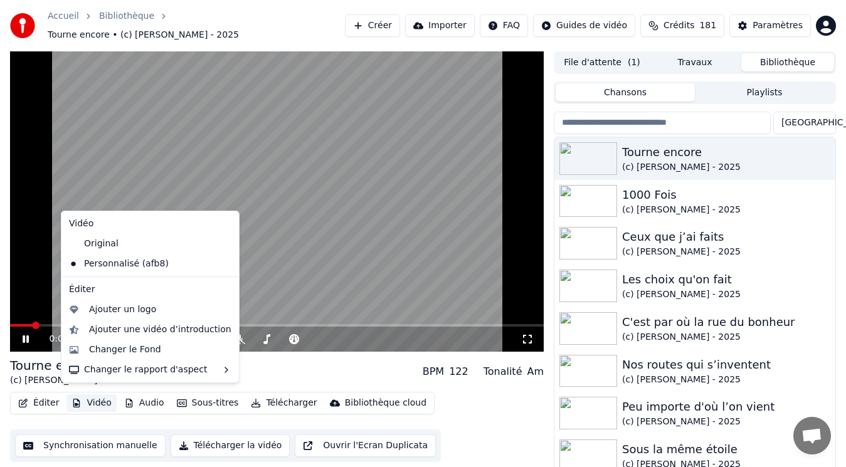
click at [88, 394] on button "Vidéo" at bounding box center [91, 403] width 50 height 18
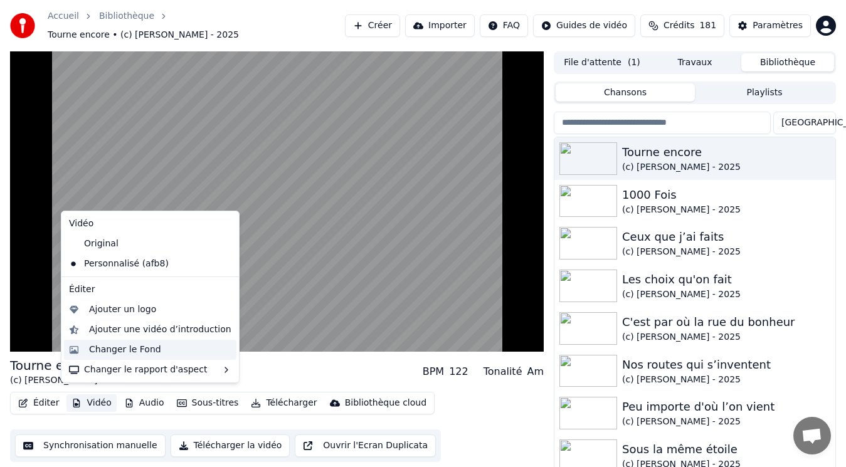
click at [124, 347] on div "Changer le Fond" at bounding box center [125, 349] width 72 height 13
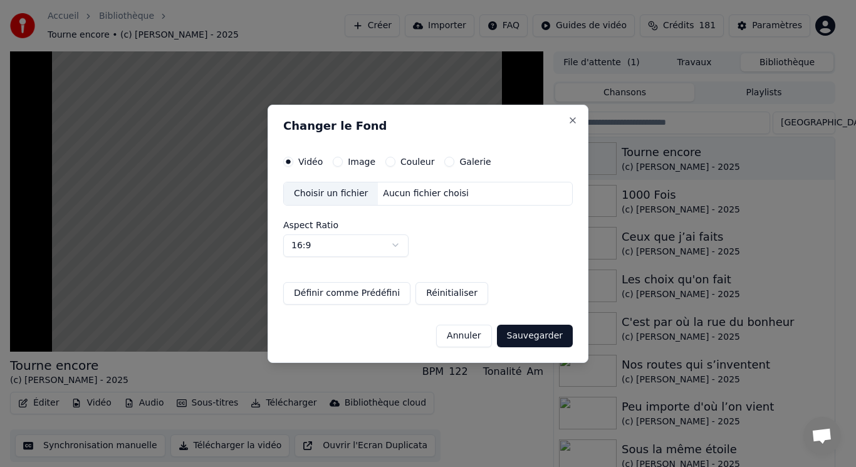
click at [335, 192] on div "Choisir un fichier" at bounding box center [331, 193] width 94 height 23
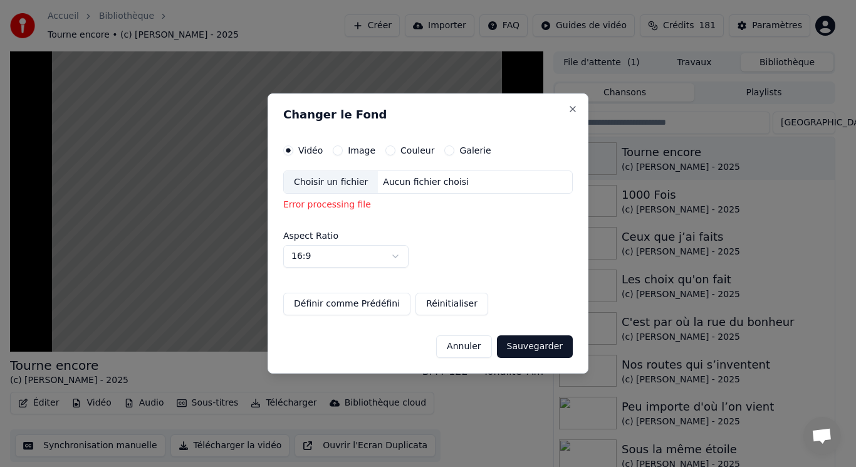
click at [469, 345] on button "Annuler" at bounding box center [463, 346] width 55 height 23
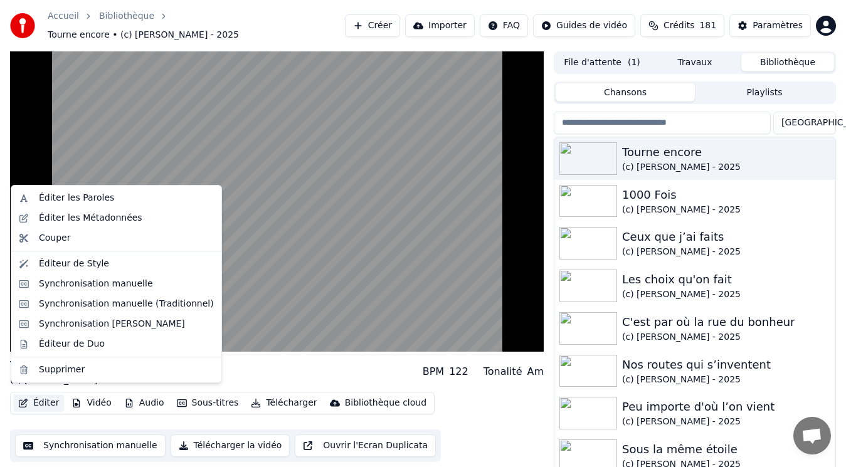
click at [45, 397] on button "Éditer" at bounding box center [38, 403] width 51 height 18
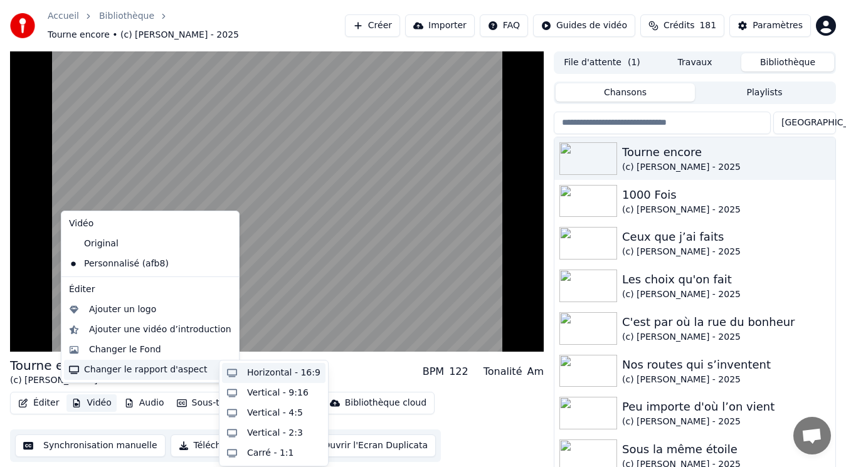
click at [273, 375] on div "Horizontal - 16:9" at bounding box center [283, 373] width 73 height 13
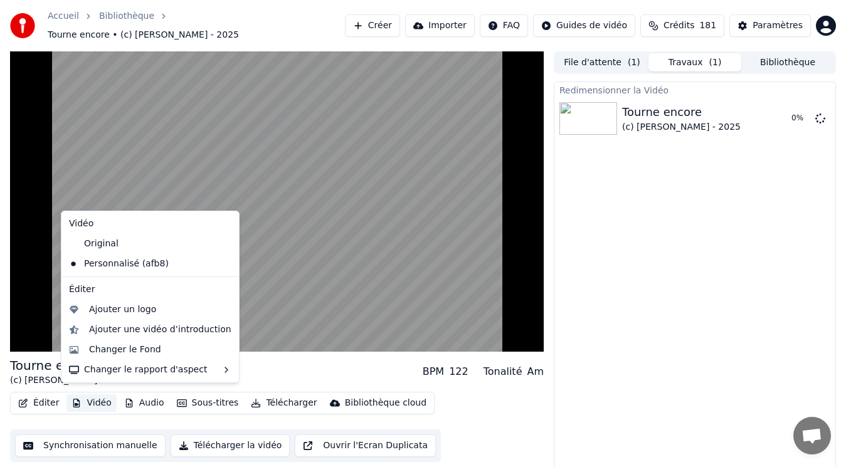
click at [95, 394] on button "Vidéo" at bounding box center [91, 403] width 50 height 18
click at [127, 353] on div "Changer le Fond" at bounding box center [125, 349] width 72 height 13
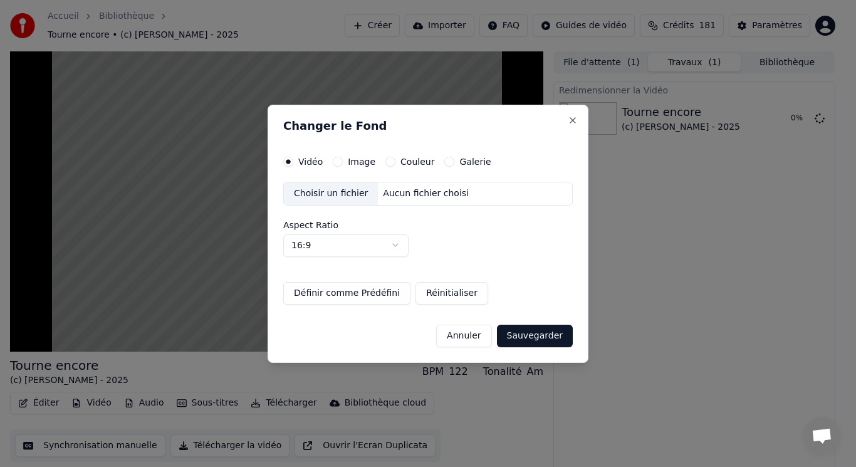
click at [338, 160] on button "Image" at bounding box center [338, 162] width 10 height 10
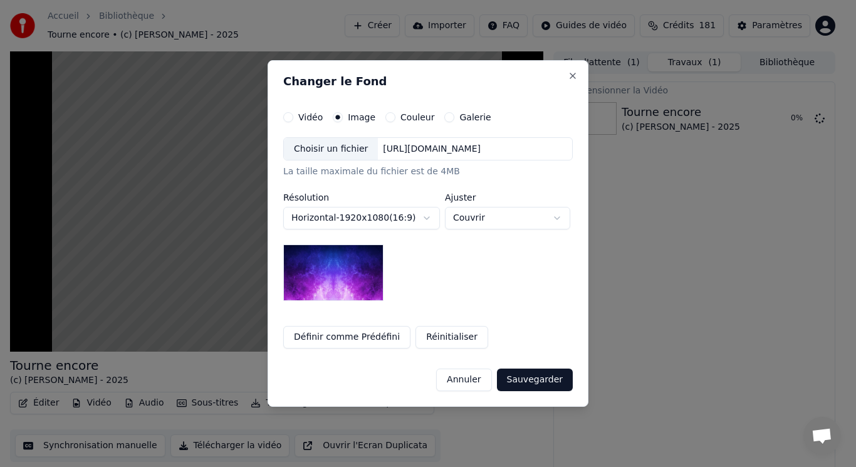
click at [333, 155] on div "Choisir un fichier" at bounding box center [331, 149] width 94 height 23
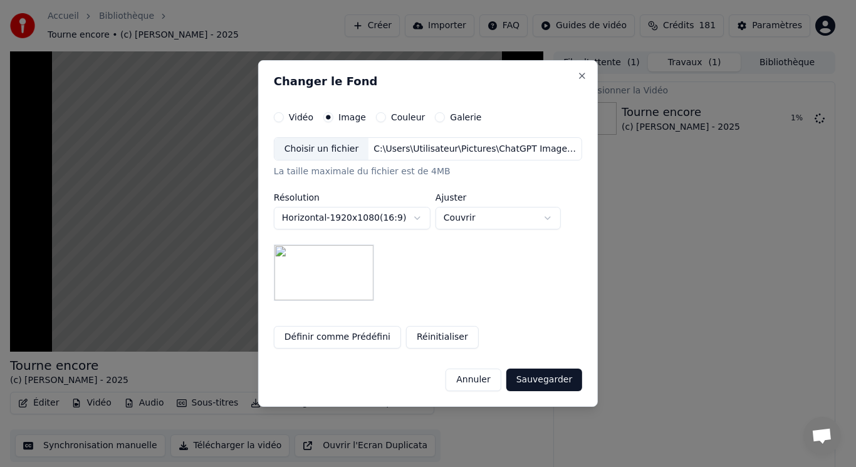
click at [527, 380] on button "Sauvegarder" at bounding box center [544, 380] width 76 height 23
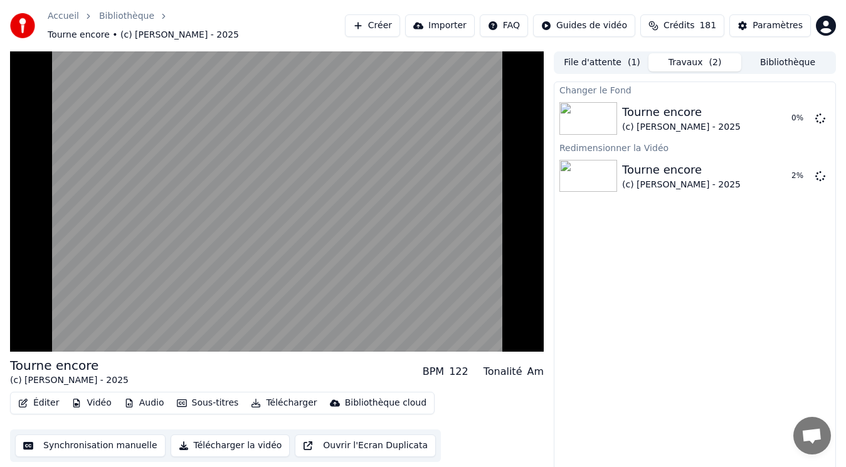
click at [105, 395] on button "Vidéo" at bounding box center [91, 403] width 50 height 18
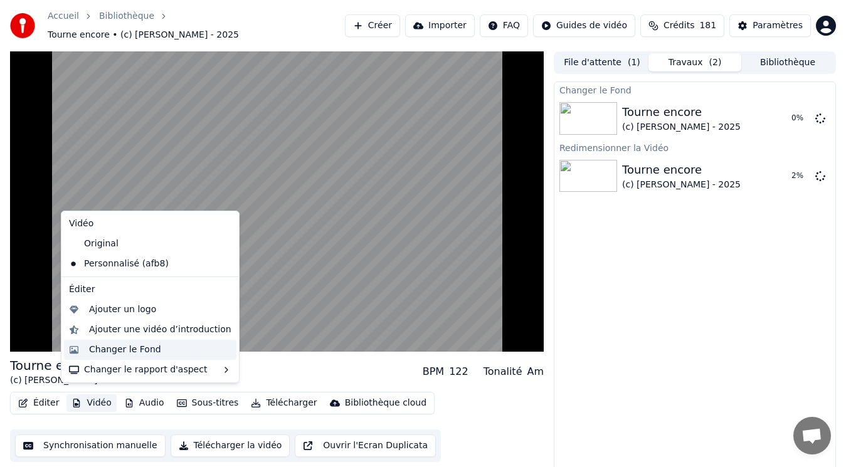
click at [133, 354] on div "Changer le Fond" at bounding box center [125, 349] width 72 height 13
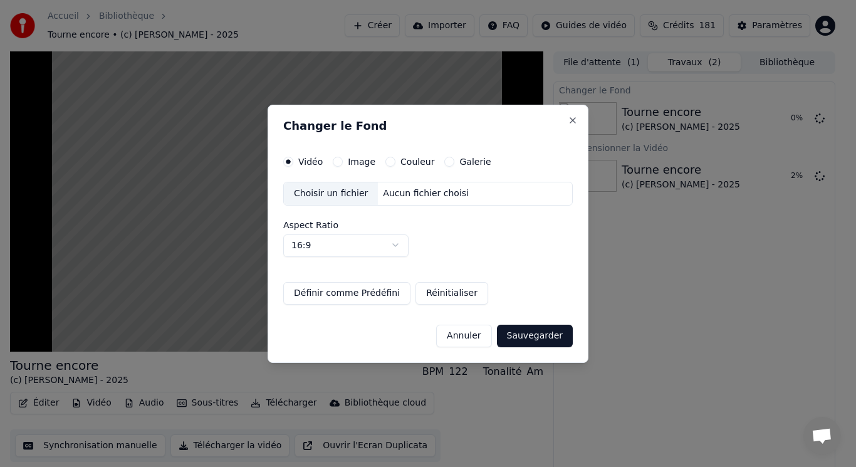
click at [359, 161] on label "Image" at bounding box center [362, 161] width 28 height 9
click at [343, 161] on button "Image" at bounding box center [338, 162] width 10 height 10
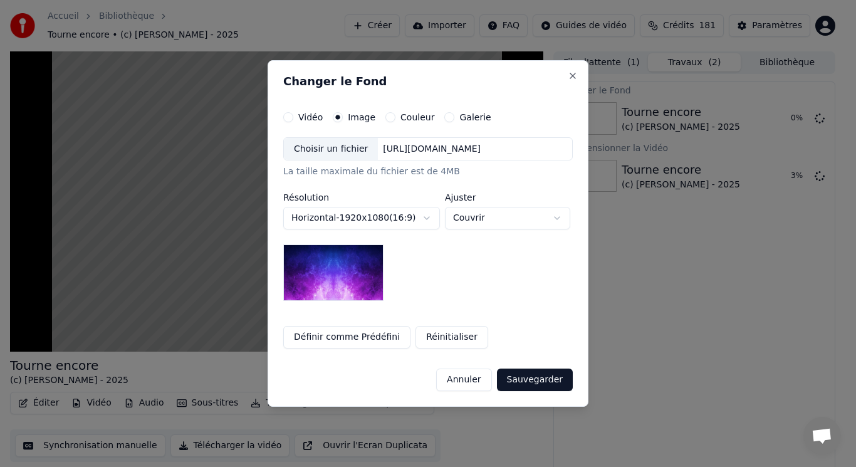
click at [342, 152] on div "Choisir un fichier" at bounding box center [331, 149] width 94 height 23
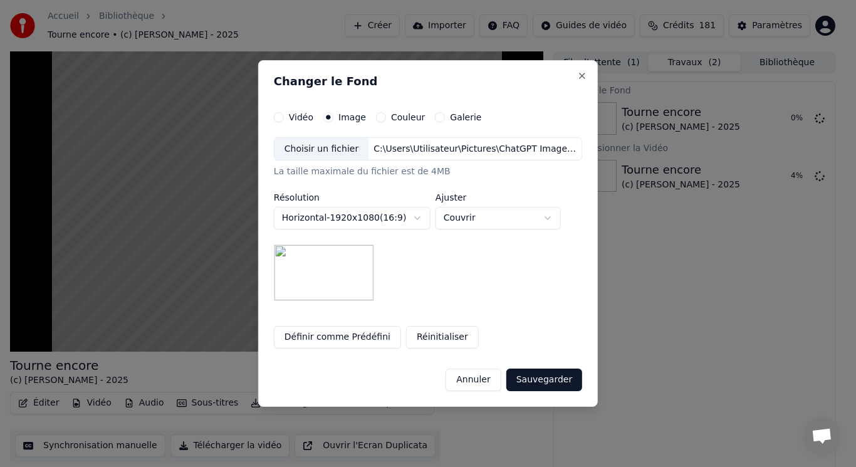
click at [481, 220] on body "**********" at bounding box center [423, 233] width 846 height 467
select select "****"
click at [558, 380] on button "Sauvegarder" at bounding box center [544, 380] width 76 height 23
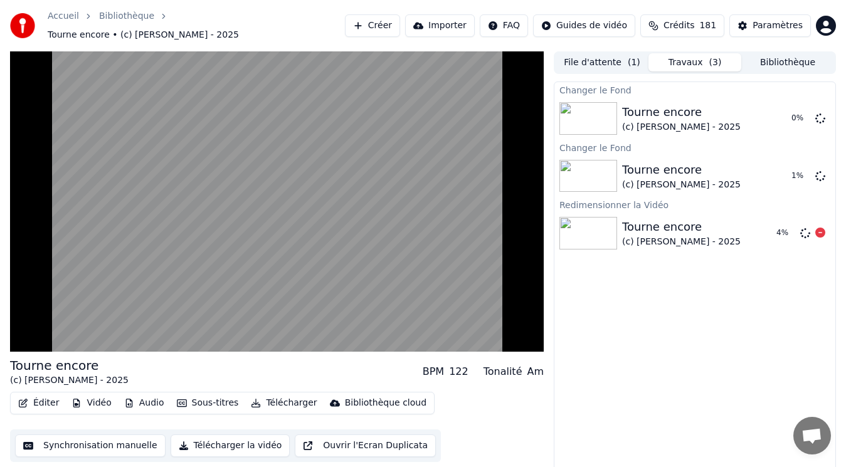
click at [821, 230] on icon at bounding box center [820, 233] width 10 height 10
click at [820, 228] on icon at bounding box center [820, 233] width 10 height 10
click at [820, 174] on icon at bounding box center [820, 175] width 10 height 10
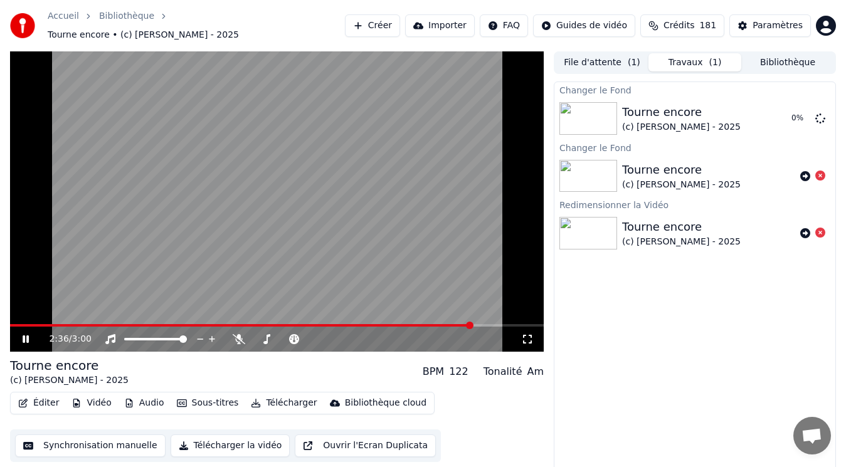
click at [369, 174] on video at bounding box center [276, 201] width 533 height 300
click at [286, 394] on button "Télécharger" at bounding box center [284, 403] width 76 height 18
click at [735, 119] on div "Tourne encore (c) Pierre NOMPEIX - 2025" at bounding box center [694, 118] width 144 height 30
click at [778, 112] on button "Jouer" at bounding box center [788, 118] width 44 height 23
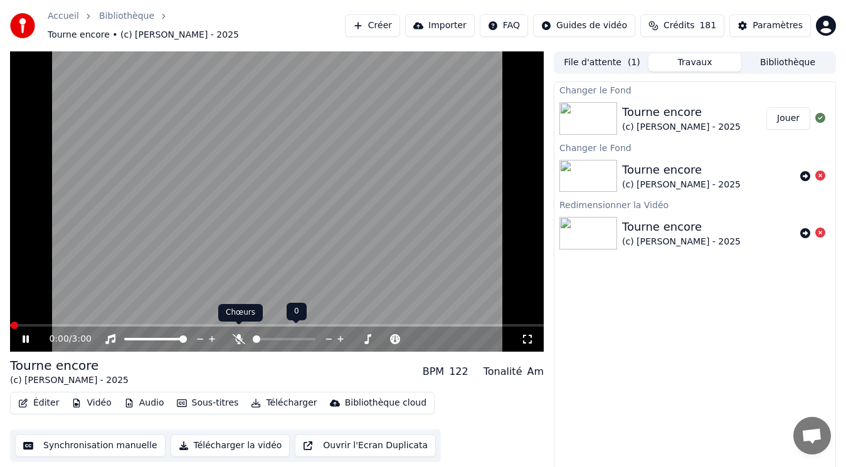
click at [238, 335] on icon at bounding box center [239, 339] width 13 height 10
click at [146, 395] on button "Audio" at bounding box center [144, 403] width 50 height 18
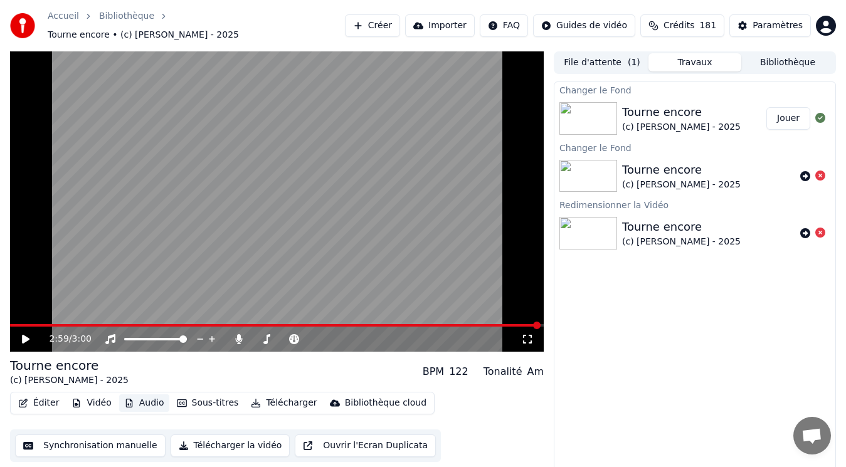
click at [143, 401] on button "Audio" at bounding box center [144, 403] width 50 height 18
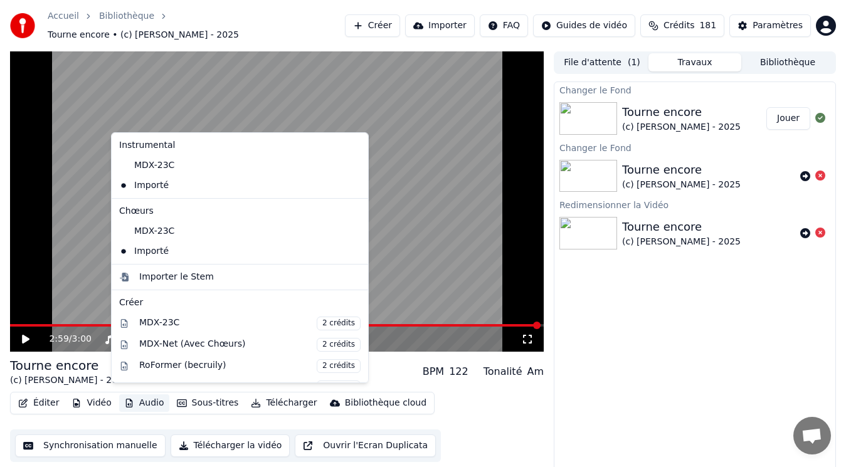
click at [143, 401] on button "Audio" at bounding box center [144, 403] width 50 height 18
click at [352, 249] on icon at bounding box center [359, 251] width 14 height 10
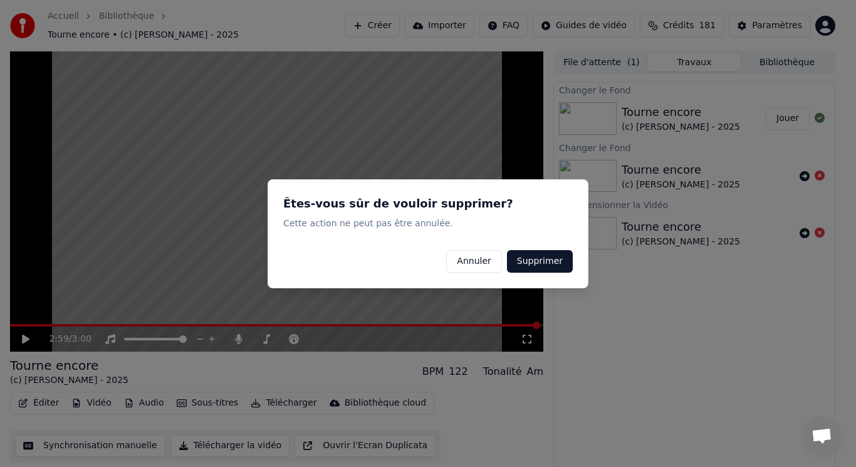
click at [537, 263] on button "Supprimer" at bounding box center [540, 260] width 66 height 23
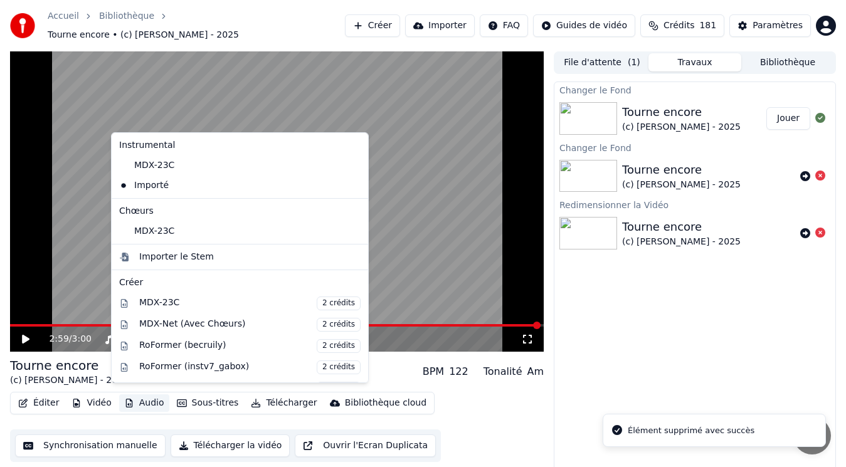
click at [155, 399] on button "Audio" at bounding box center [144, 403] width 50 height 18
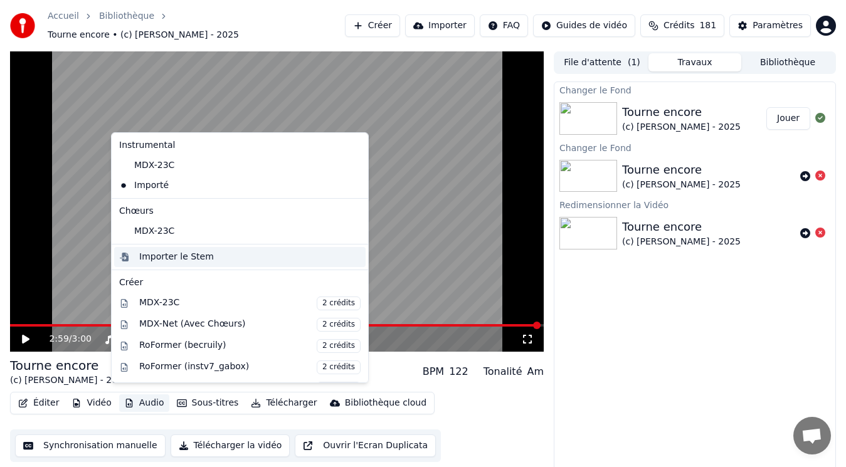
click at [181, 253] on div "Importer le Stem" at bounding box center [176, 257] width 75 height 13
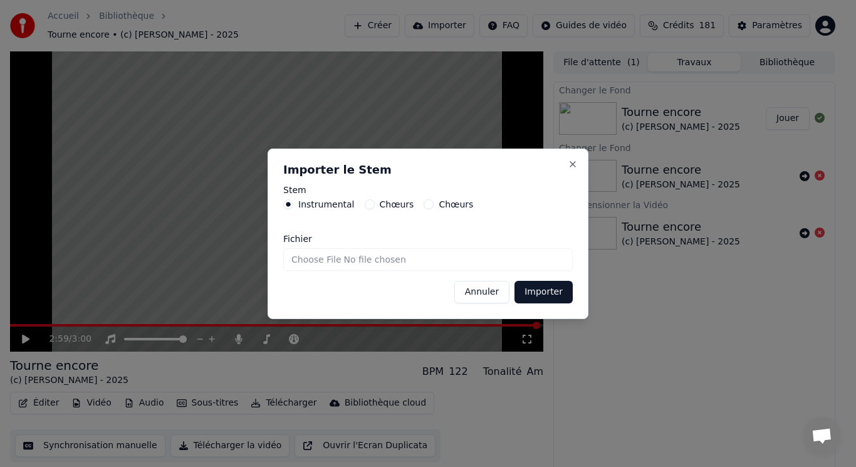
click at [370, 204] on div "Chœurs" at bounding box center [390, 204] width 50 height 10
click at [365, 201] on button "Chœurs" at bounding box center [370, 204] width 10 height 10
drag, startPoint x: 533, startPoint y: 288, endPoint x: 300, endPoint y: 256, distance: 236.0
click at [299, 246] on form "Stem Instrumental Chœurs Chœurs Fichier Annuler Importer" at bounding box center [428, 245] width 290 height 118
click at [308, 265] on input "Fichier" at bounding box center [428, 259] width 290 height 23
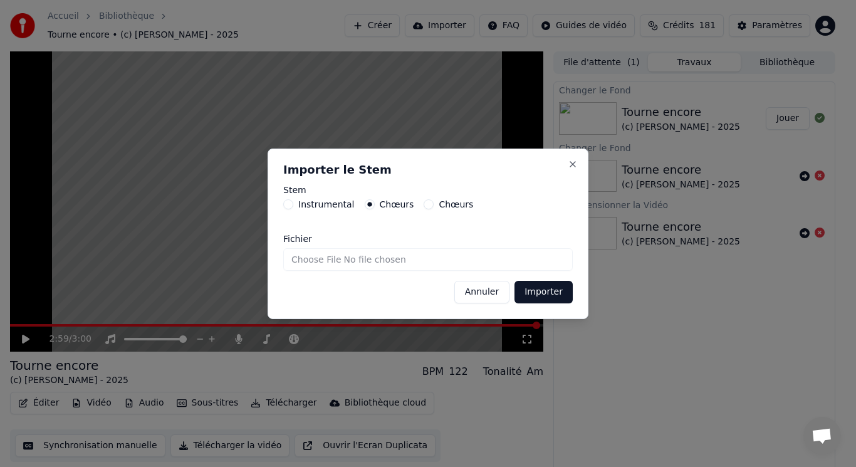
type input "**********"
click at [548, 298] on button "Importer" at bounding box center [544, 292] width 58 height 23
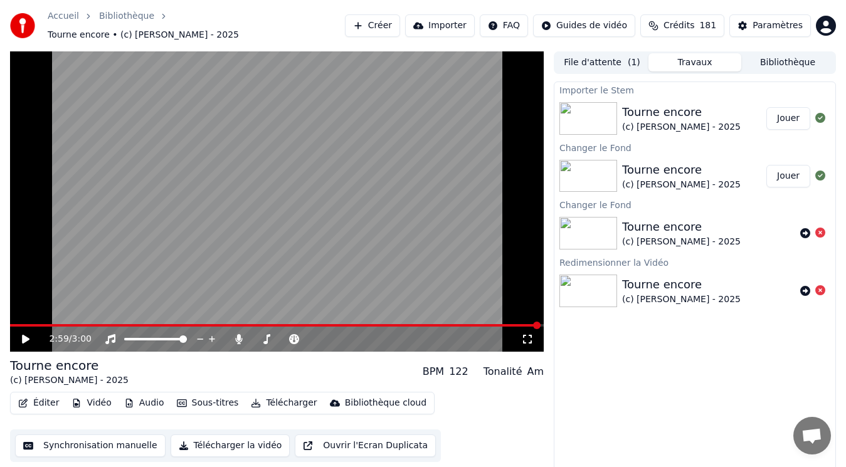
click at [27, 336] on icon at bounding box center [34, 339] width 29 height 10
click at [33, 334] on icon at bounding box center [34, 339] width 29 height 10
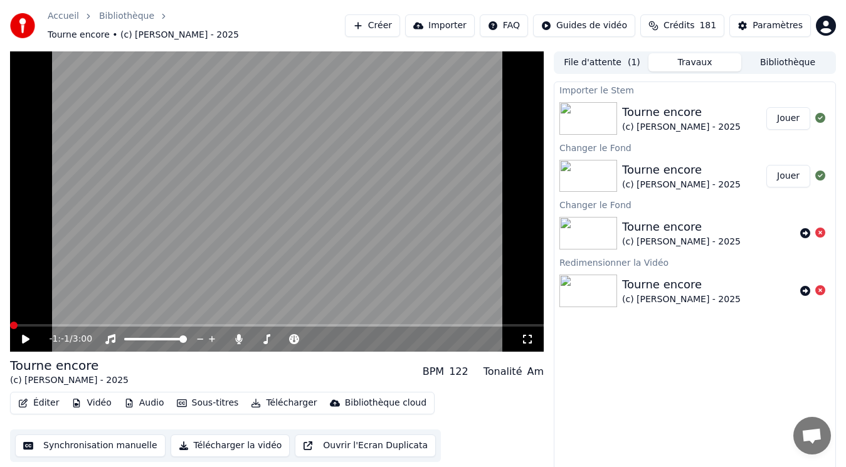
click at [790, 110] on button "Jouer" at bounding box center [788, 118] width 44 height 23
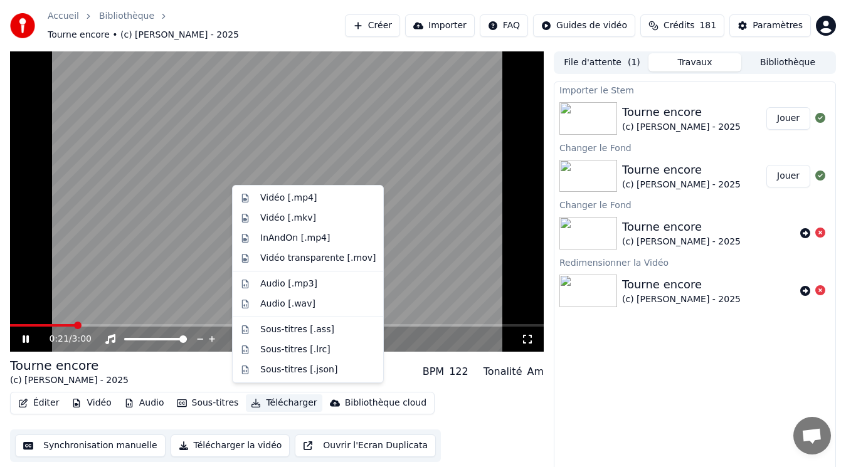
click at [279, 399] on button "Télécharger" at bounding box center [284, 403] width 76 height 18
click at [298, 193] on div "Vidéo [.mp4]" at bounding box center [288, 198] width 56 height 13
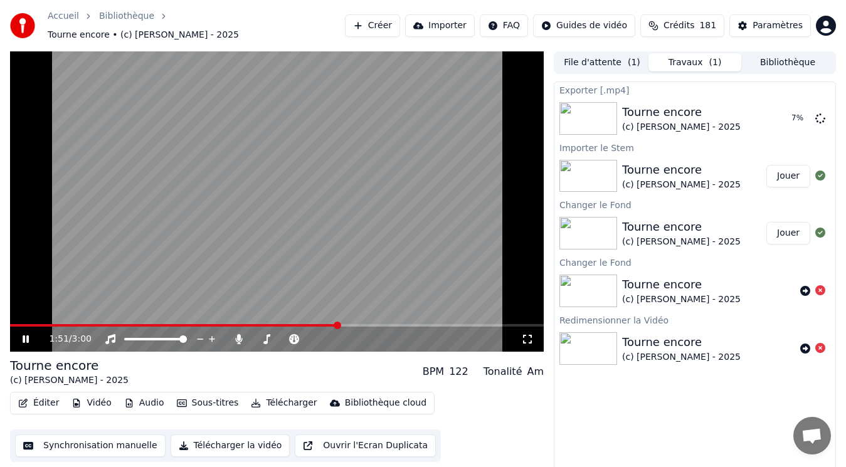
click at [155, 397] on button "Audio" at bounding box center [144, 403] width 50 height 18
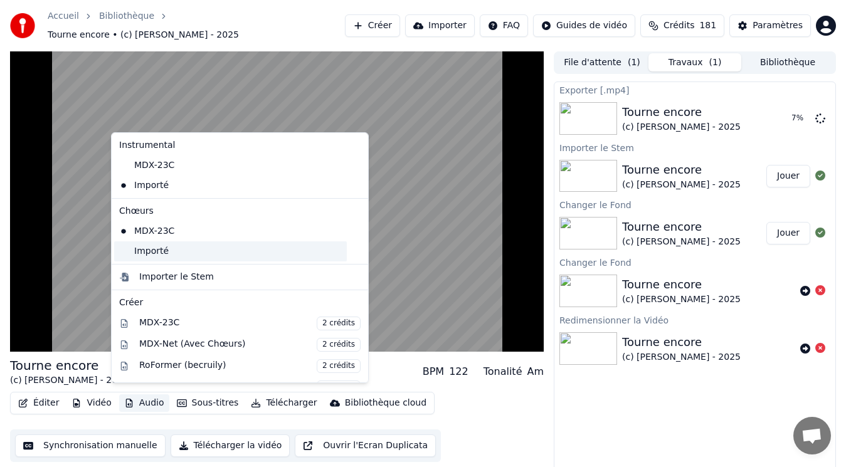
click at [160, 249] on div "Importé" at bounding box center [230, 251] width 233 height 20
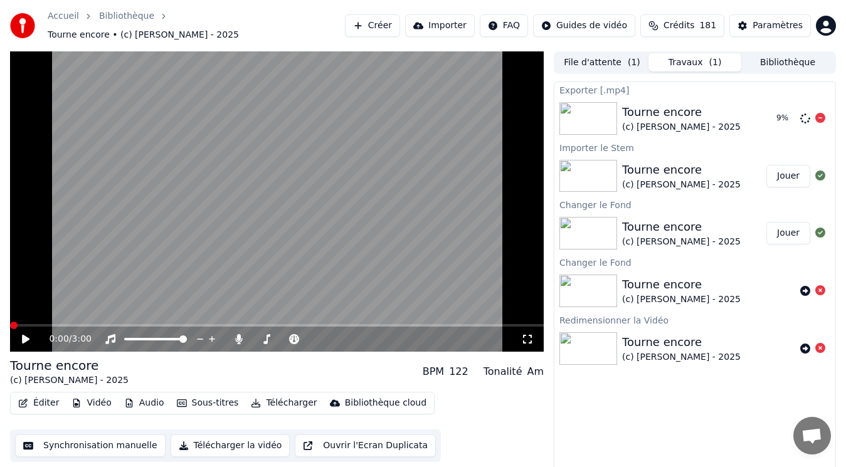
click at [822, 113] on icon at bounding box center [820, 118] width 10 height 10
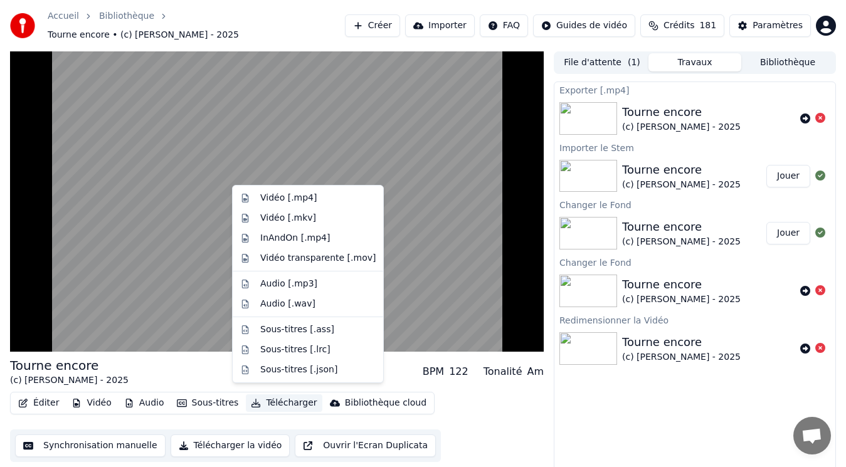
click at [286, 394] on button "Télécharger" at bounding box center [284, 403] width 76 height 18
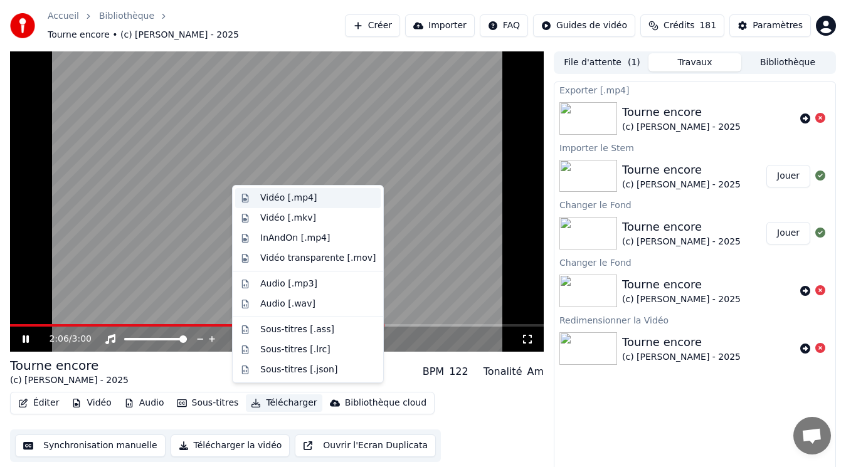
click at [311, 194] on div "Vidéo [.mp4]" at bounding box center [317, 198] width 115 height 13
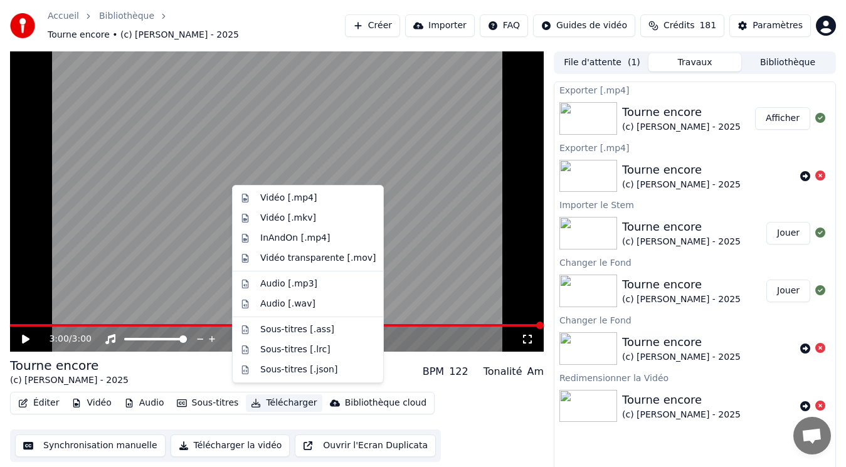
click at [267, 394] on button "Télécharger" at bounding box center [284, 403] width 76 height 18
click at [319, 220] on div "Vidéo [.mkv]" at bounding box center [317, 218] width 115 height 13
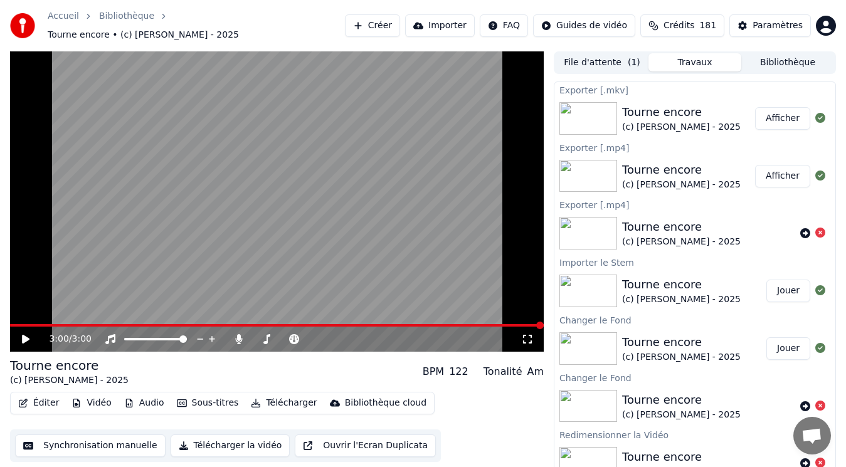
click at [777, 176] on button "Afficher" at bounding box center [782, 176] width 55 height 23
click at [783, 114] on button "Afficher" at bounding box center [782, 118] width 55 height 23
